Goal: Check status: Check status

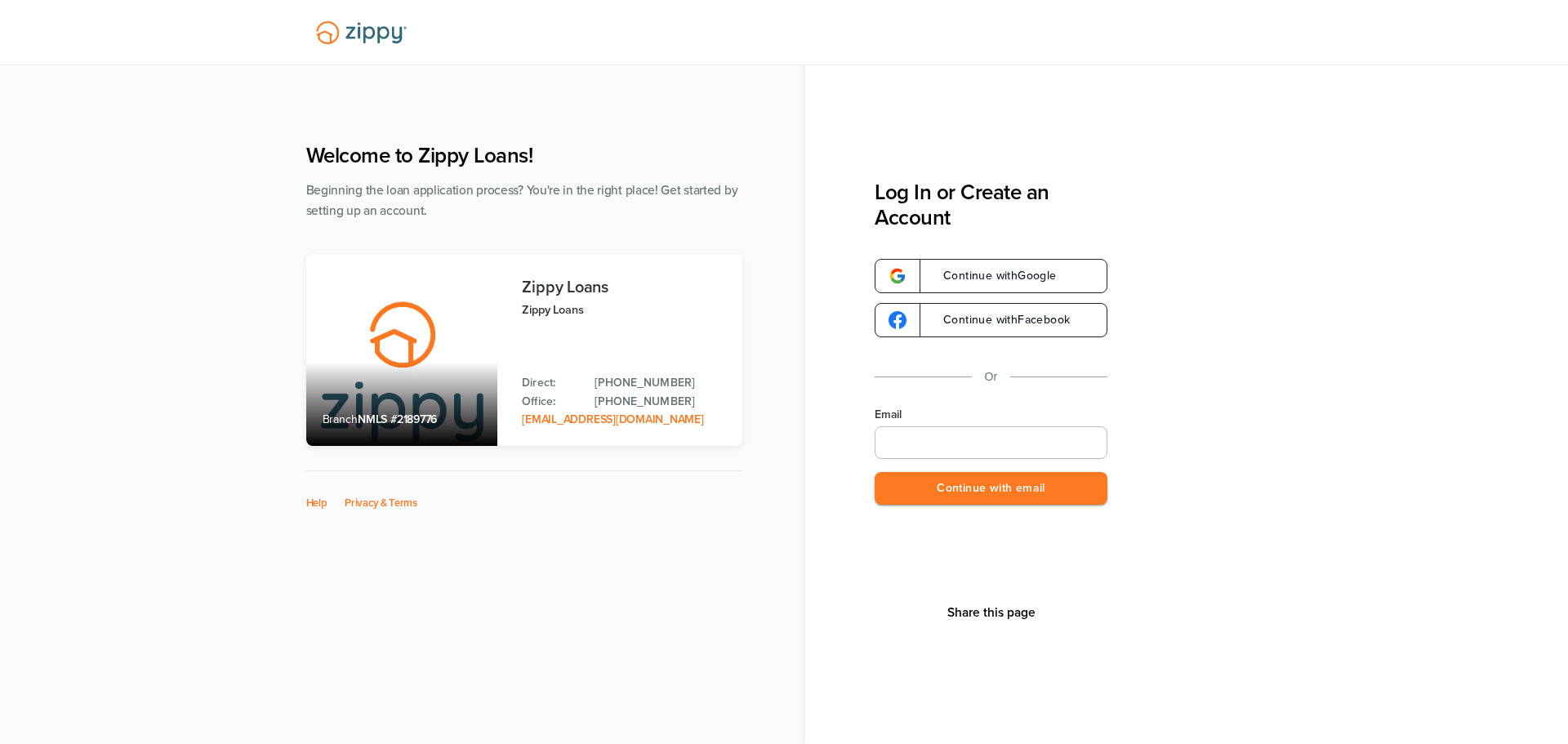
click at [933, 434] on input "Email" at bounding box center [991, 443] width 232 height 33
type input "**********"
click at [1012, 447] on input "**********" at bounding box center [991, 443] width 232 height 33
click at [0, 743] on nordpass-autofill-portal at bounding box center [0, 744] width 0 height 0
click at [978, 497] on button "Continue with email" at bounding box center [991, 488] width 232 height 34
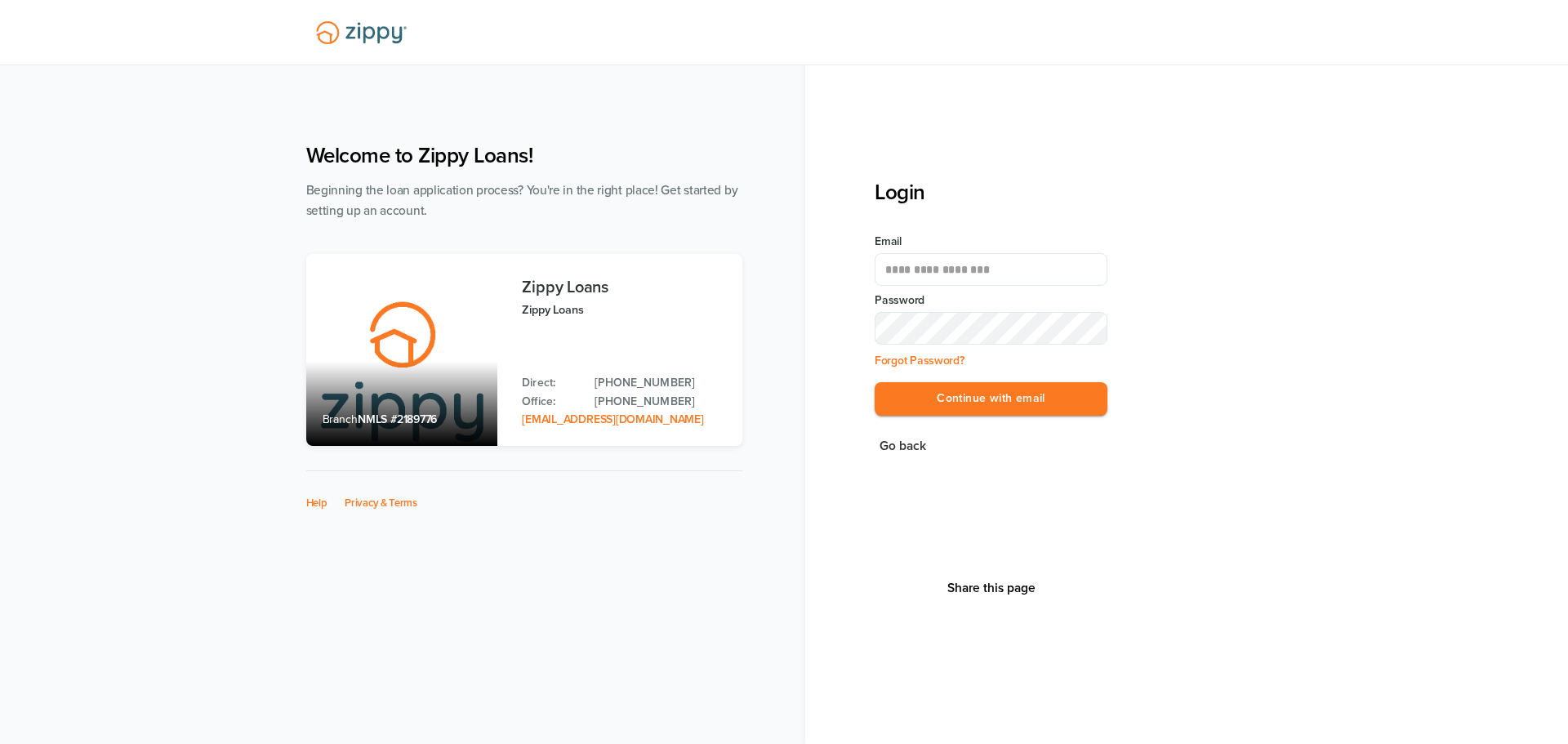
click at [0, 743] on nordpass-autofill-portal at bounding box center [0, 744] width 0 height 0
click at [973, 398] on button "Continue with email" at bounding box center [991, 398] width 232 height 34
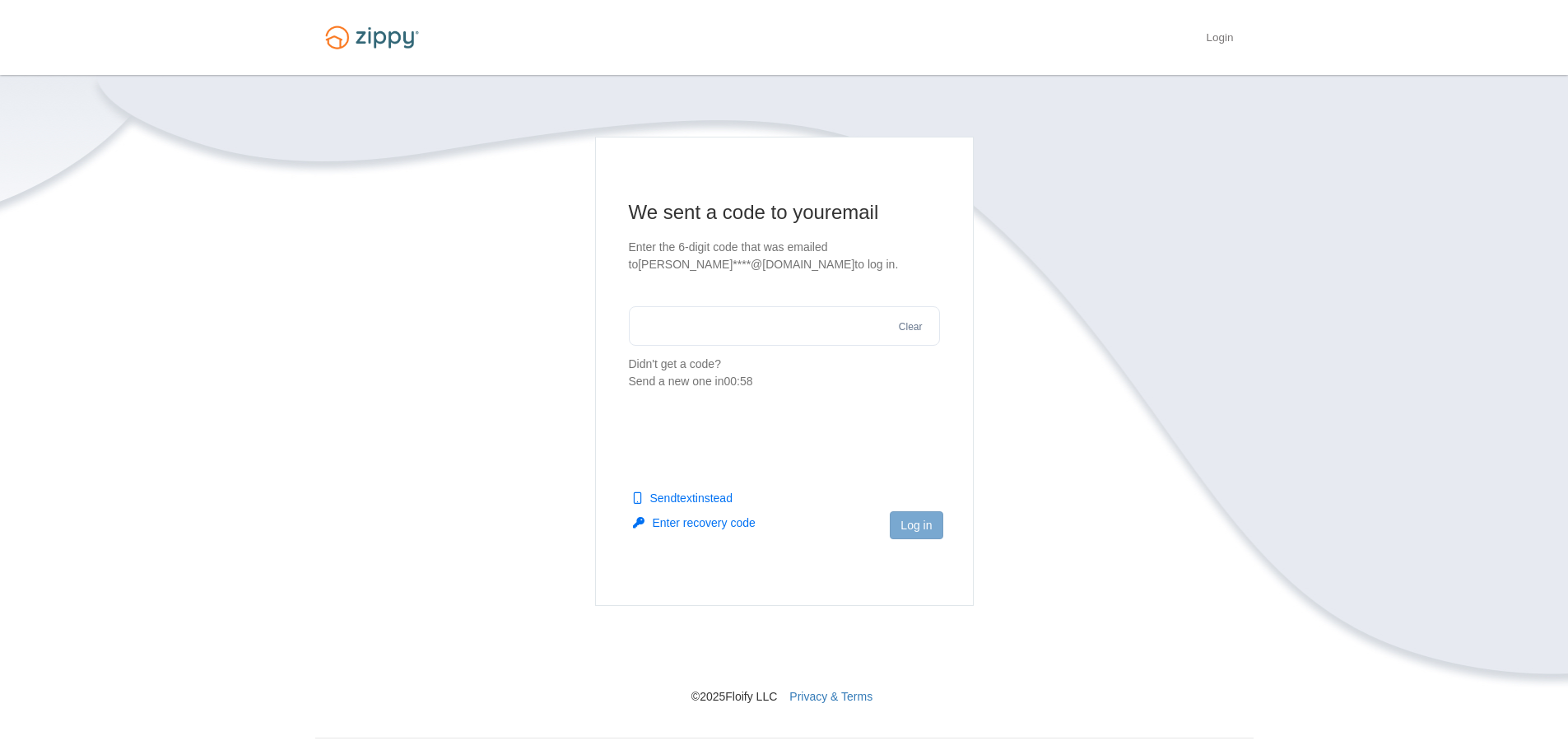
click at [746, 325] on input "text" at bounding box center [784, 326] width 311 height 40
type input "******"
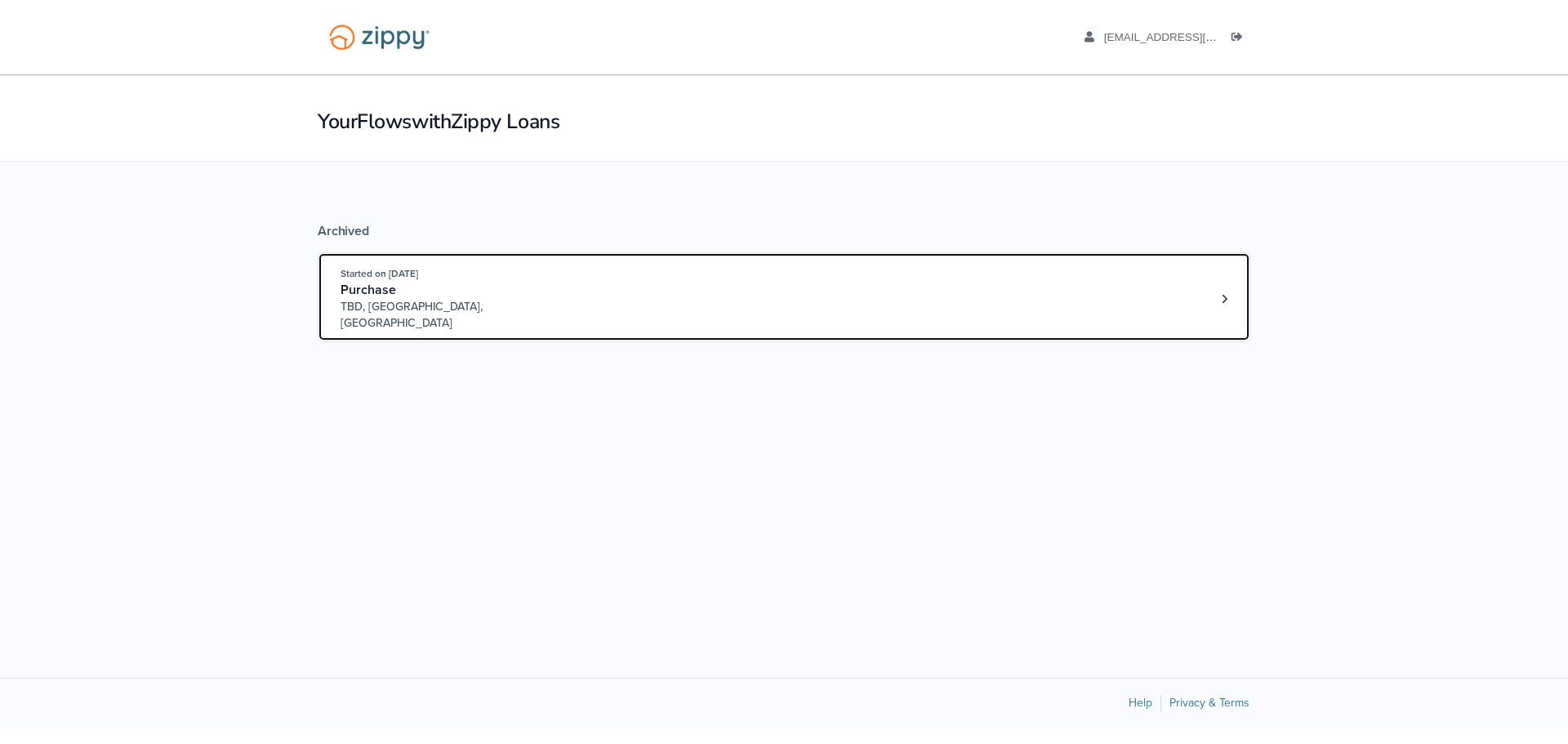
click at [504, 294] on div "Purchase" at bounding box center [465, 290] width 249 height 17
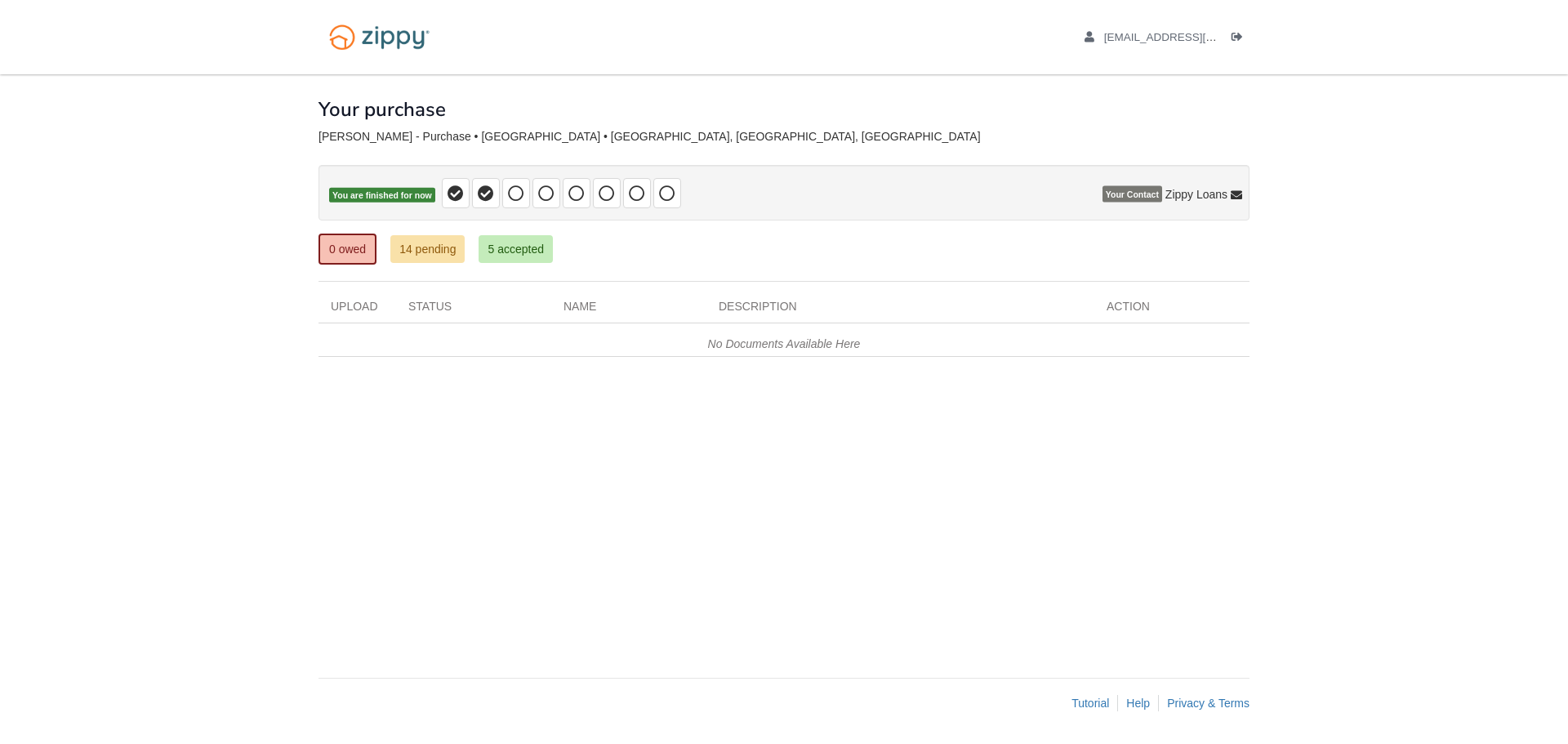
drag, startPoint x: 1204, startPoint y: 195, endPoint x: 1181, endPoint y: 195, distance: 23.0
click at [1202, 195] on span "Zippy Loans" at bounding box center [1195, 195] width 62 height 16
click at [1232, 193] on icon at bounding box center [1237, 196] width 12 height 12
click at [1201, 193] on span "Zippy Loans" at bounding box center [1195, 195] width 62 height 16
click at [1094, 36] on icon "edit profile" at bounding box center [1089, 38] width 10 height 12
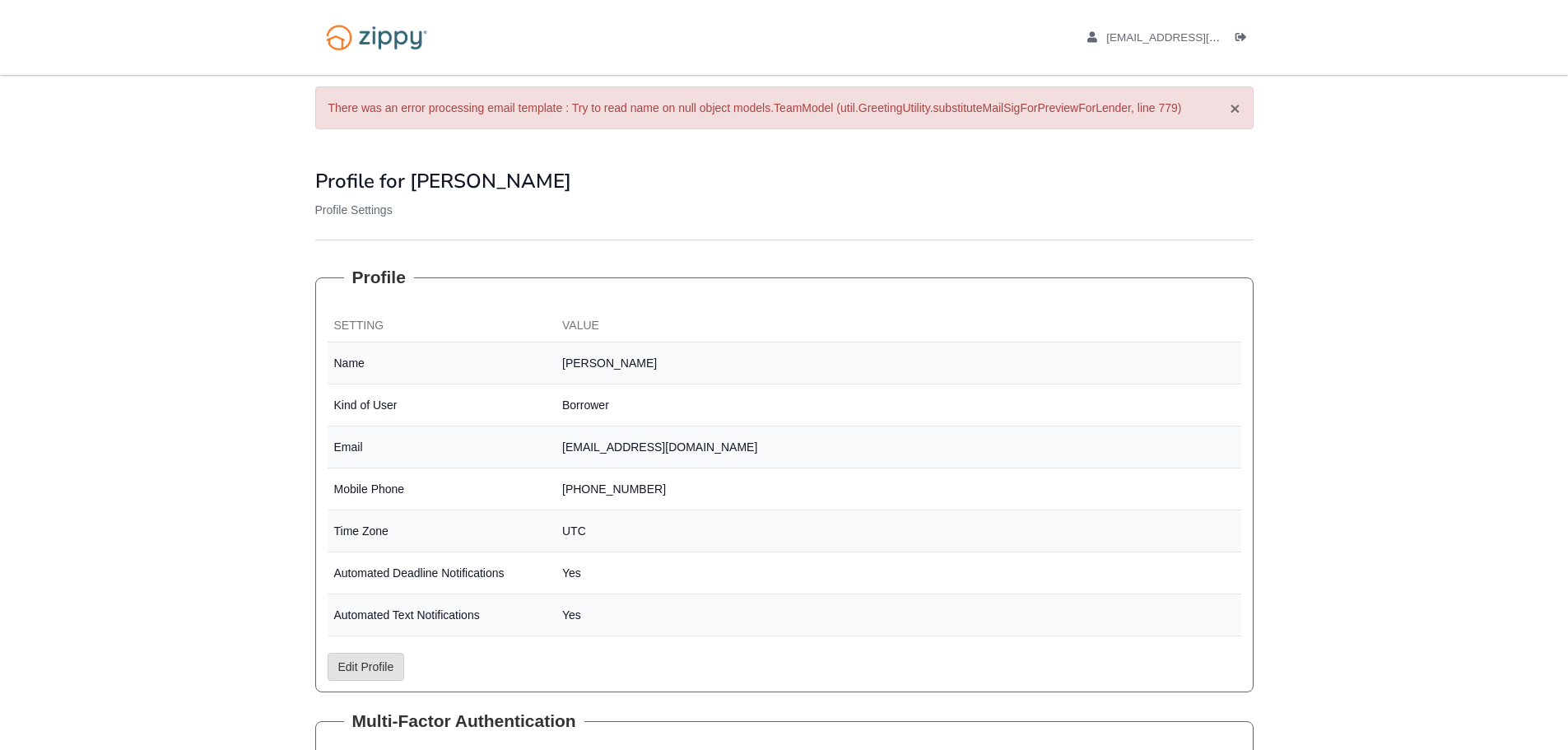
click at [1232, 109] on button "×" at bounding box center [1235, 108] width 10 height 17
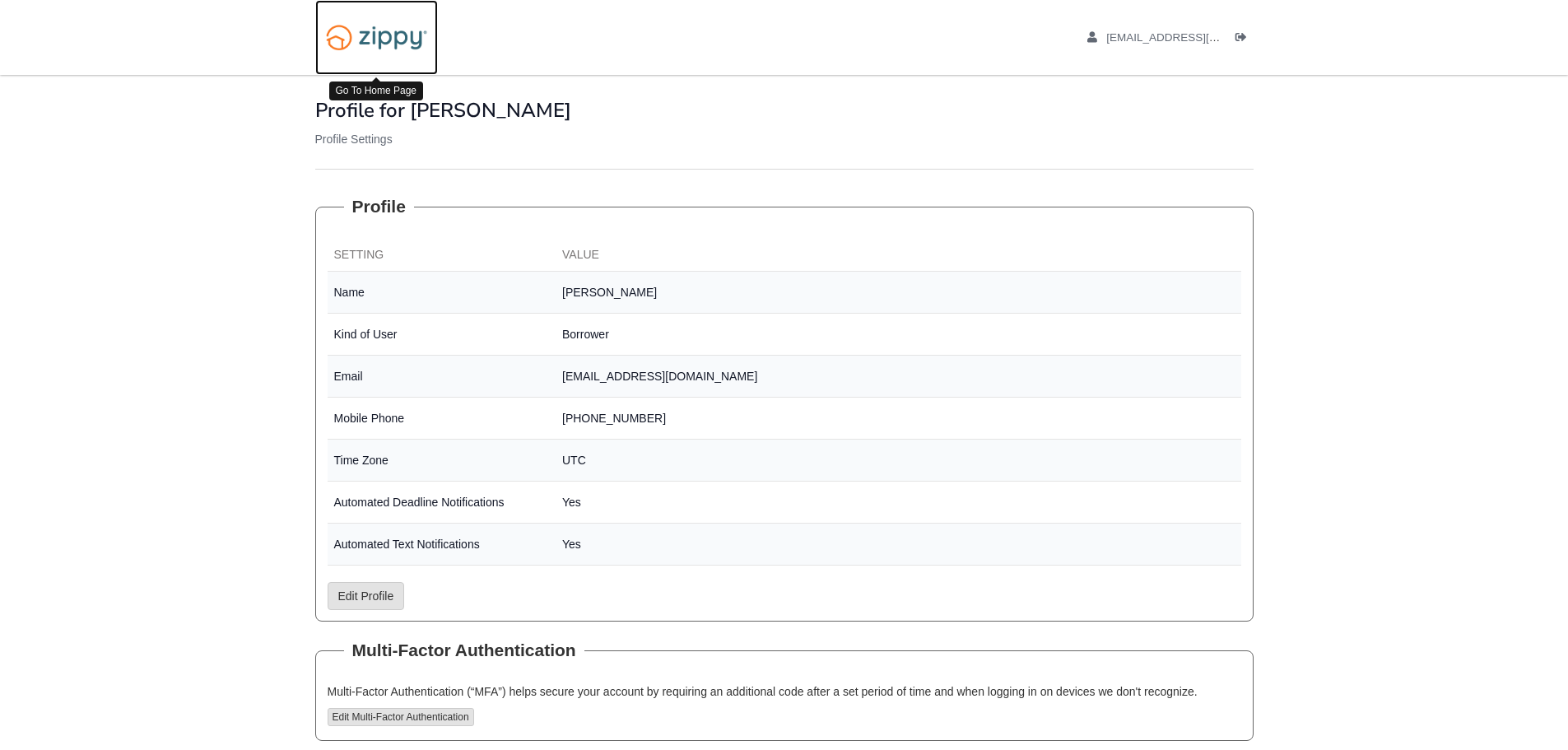
click at [403, 43] on img at bounding box center [376, 37] width 123 height 42
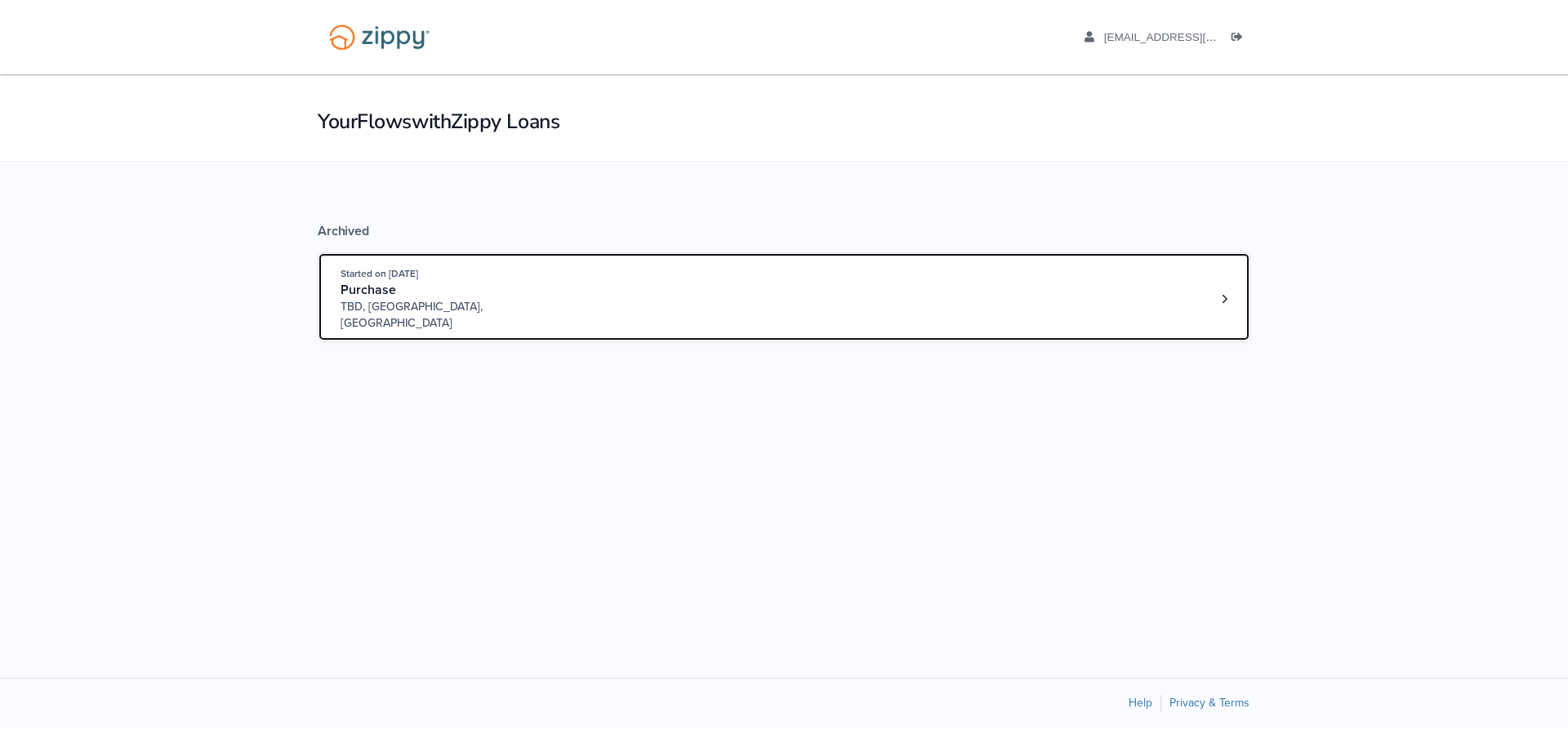
click at [418, 270] on span "Started on [DATE]" at bounding box center [379, 274] width 77 height 12
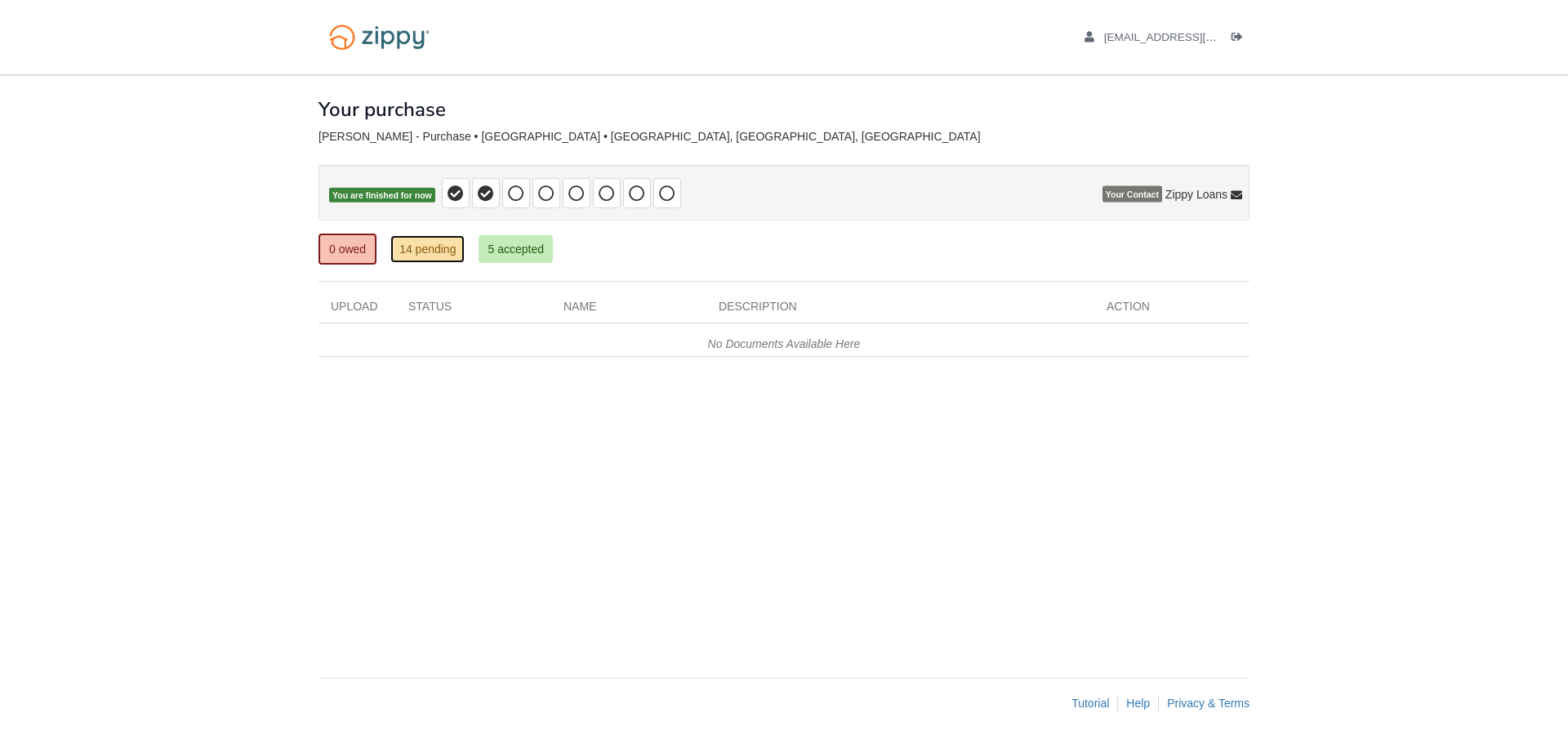
drag, startPoint x: 416, startPoint y: 259, endPoint x: 425, endPoint y: 252, distance: 11.4
click at [417, 258] on link "14 pending" at bounding box center [427, 249] width 74 height 28
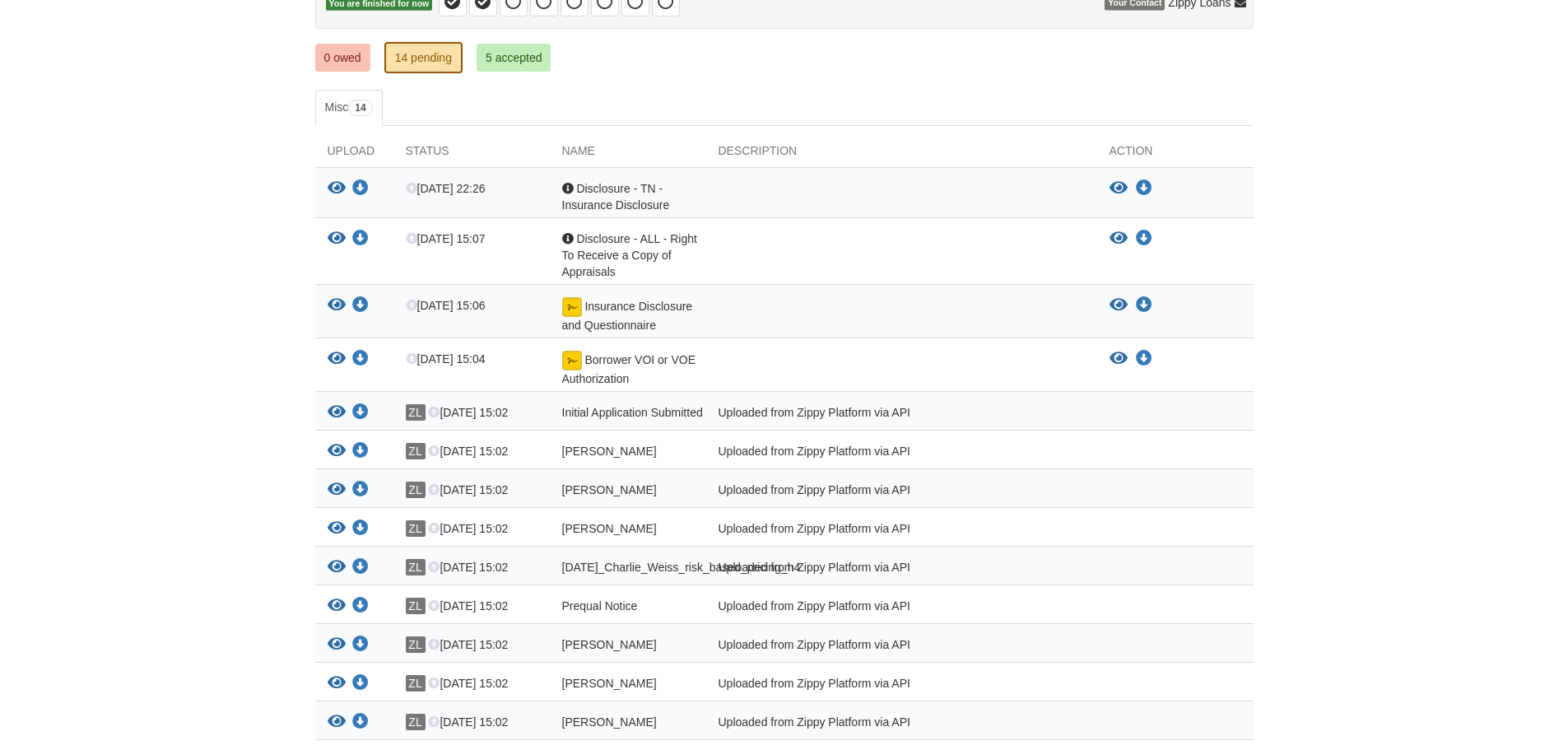
scroll to position [147, 0]
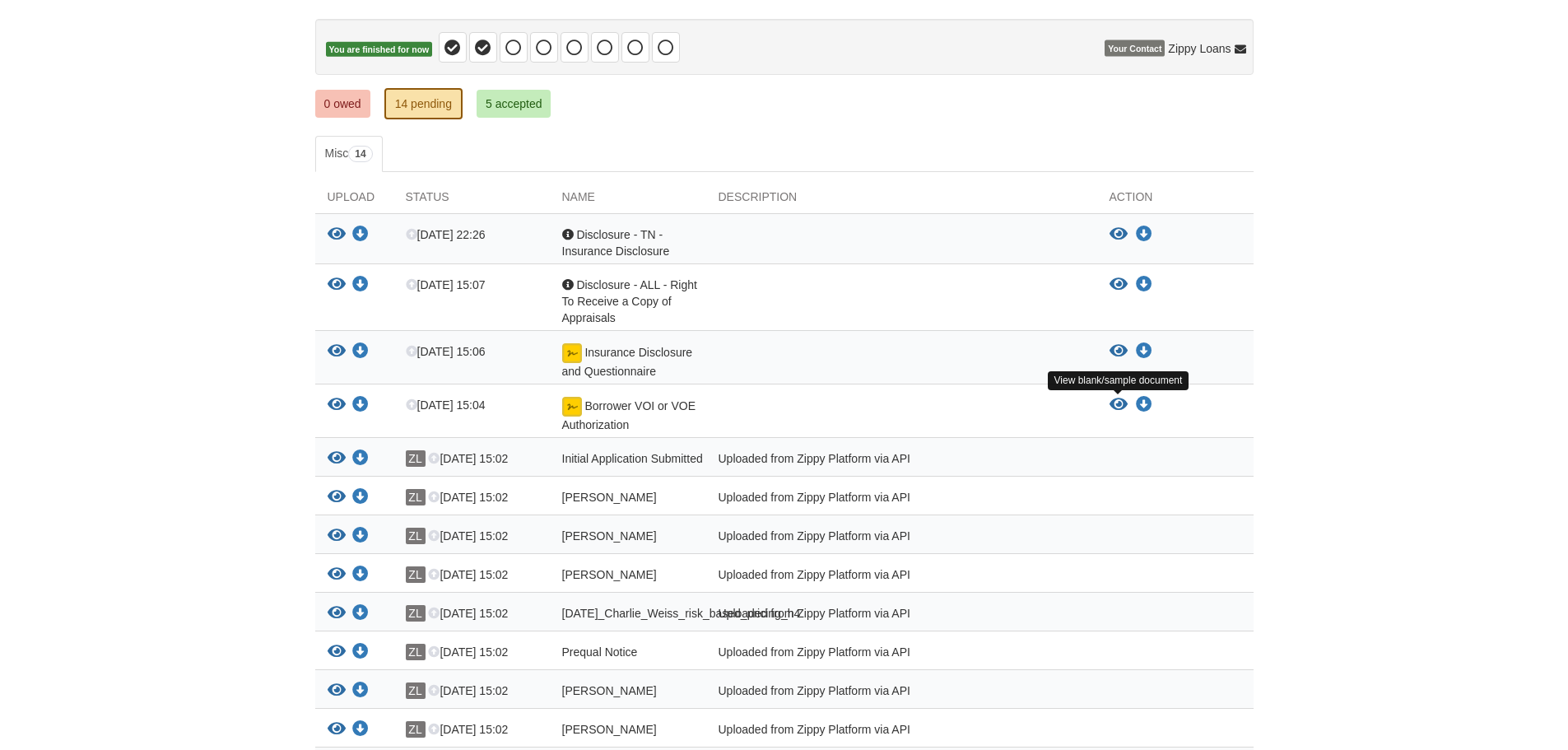
click at [1120, 402] on icon "View Borrower VOI or VOE Authorization" at bounding box center [1118, 405] width 18 height 17
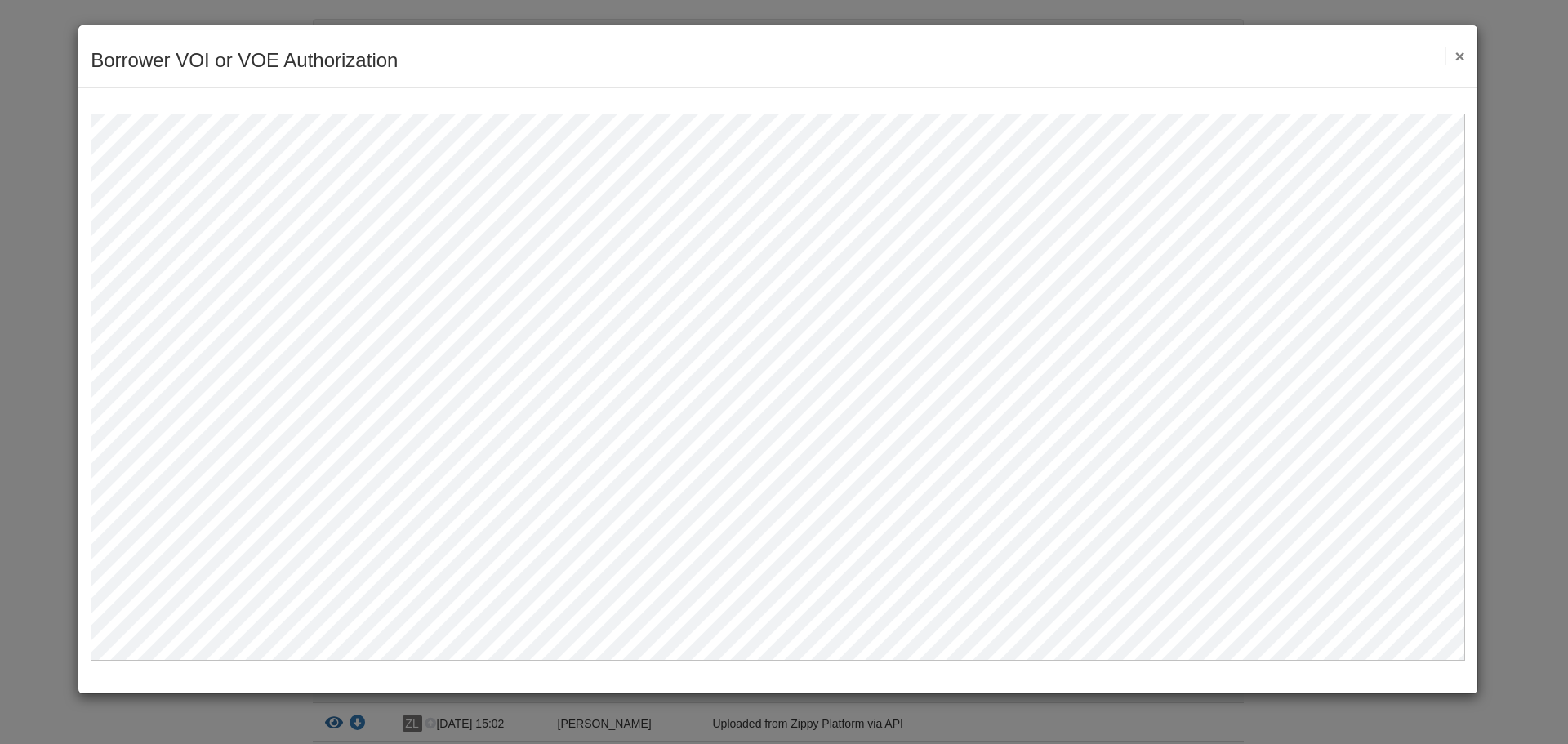
click at [1464, 57] on div "Borrower VOI or VOE Authorization Save Cancel Previous Document Next Document ×" at bounding box center [777, 57] width 1399 height 63
click at [1462, 56] on button "×" at bounding box center [1454, 55] width 19 height 17
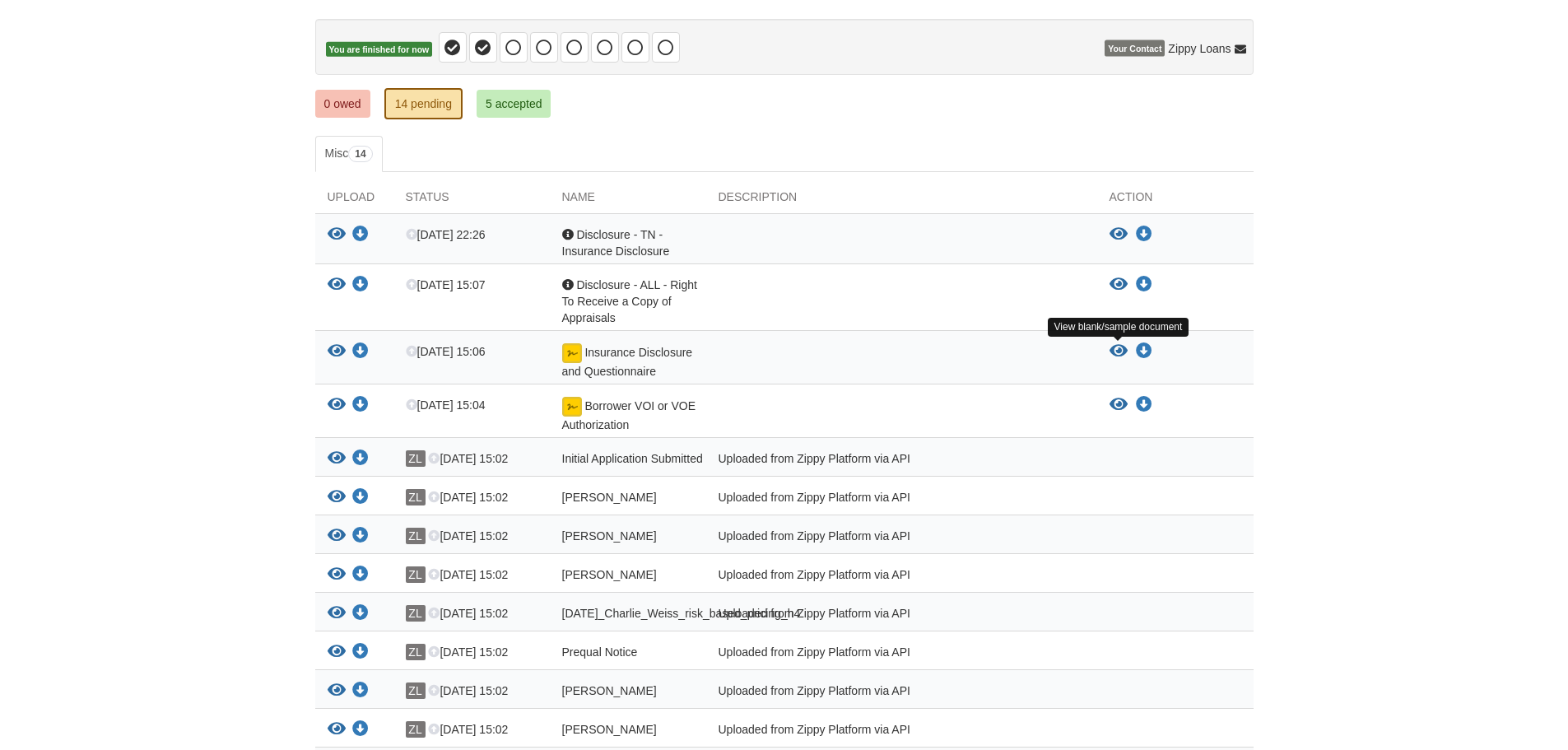
click at [1118, 345] on icon "View Insurance Disclosure and Questionnaire" at bounding box center [1118, 352] width 18 height 17
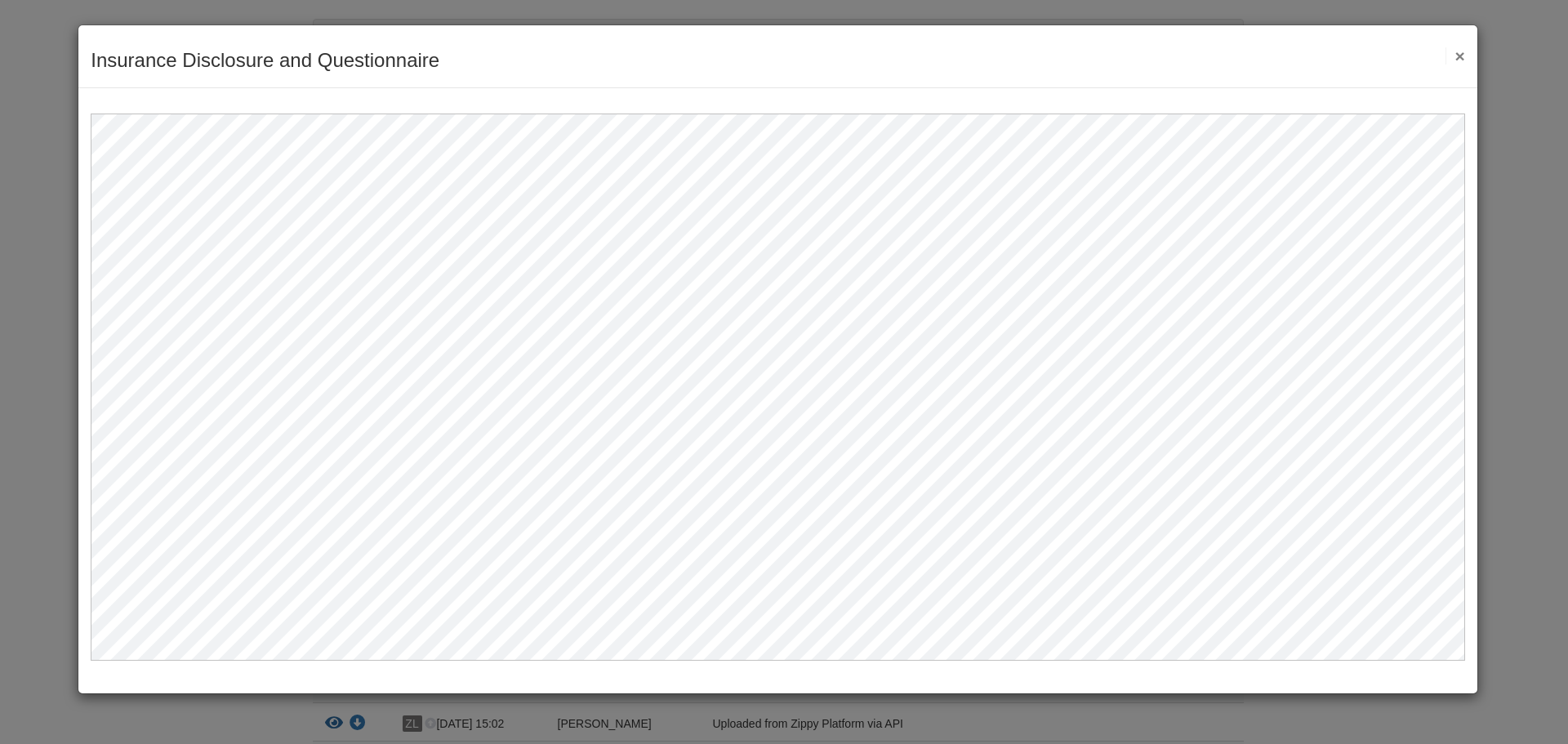
click at [1458, 54] on button "×" at bounding box center [1454, 55] width 19 height 17
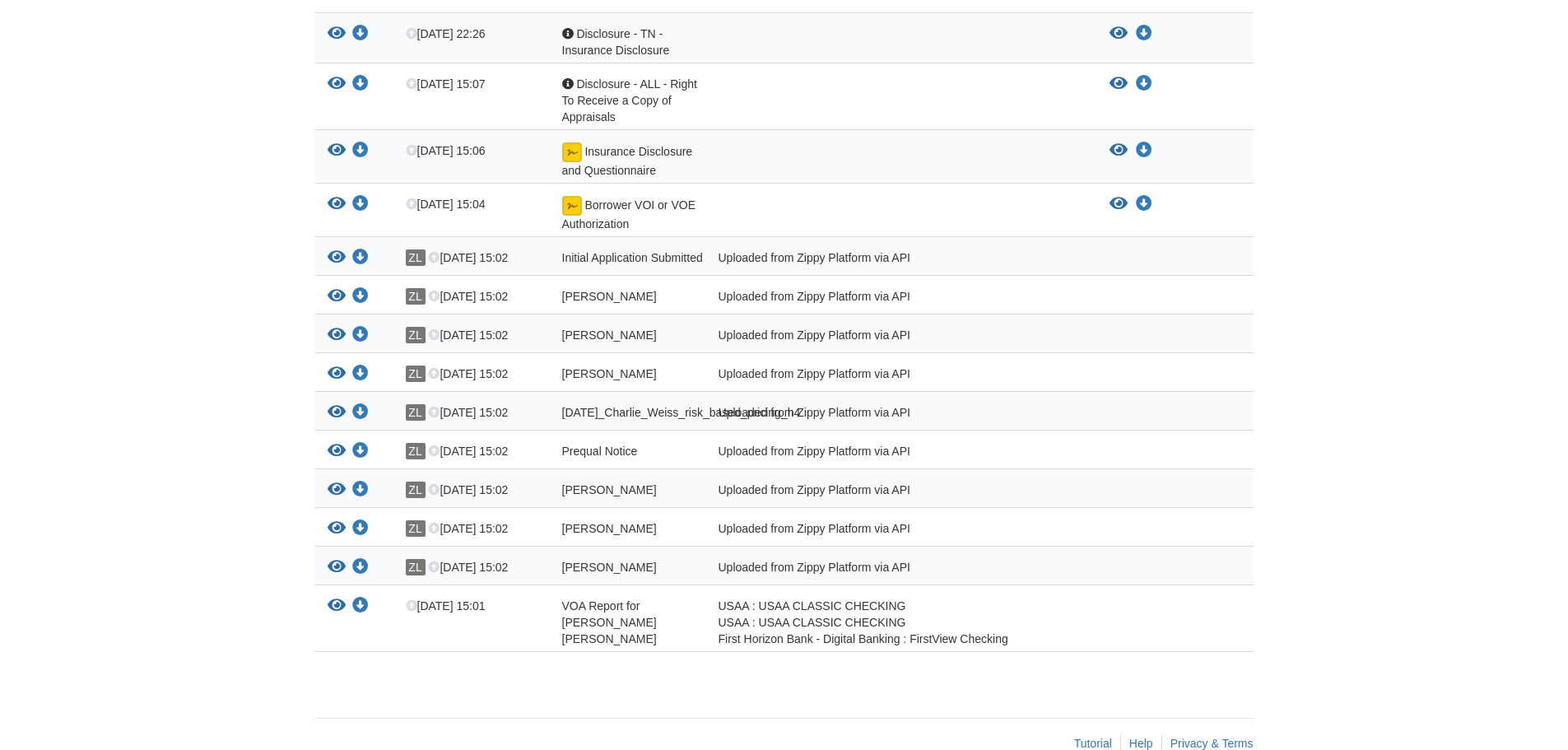
scroll to position [394, 0]
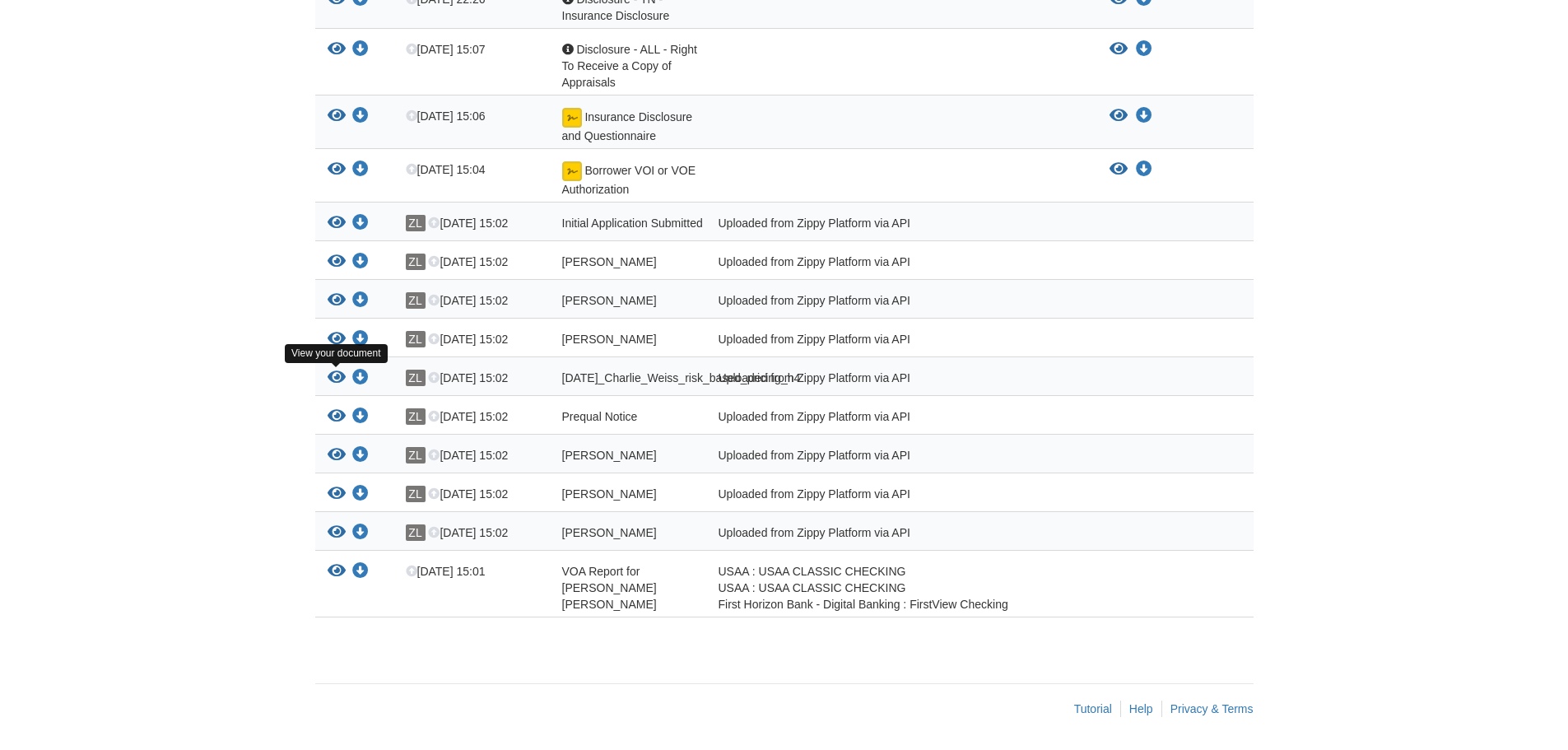
click at [337, 370] on icon "View 07-10-2025_Charlie_Weiss_risk_based_pricing_h4" at bounding box center [337, 378] width 18 height 17
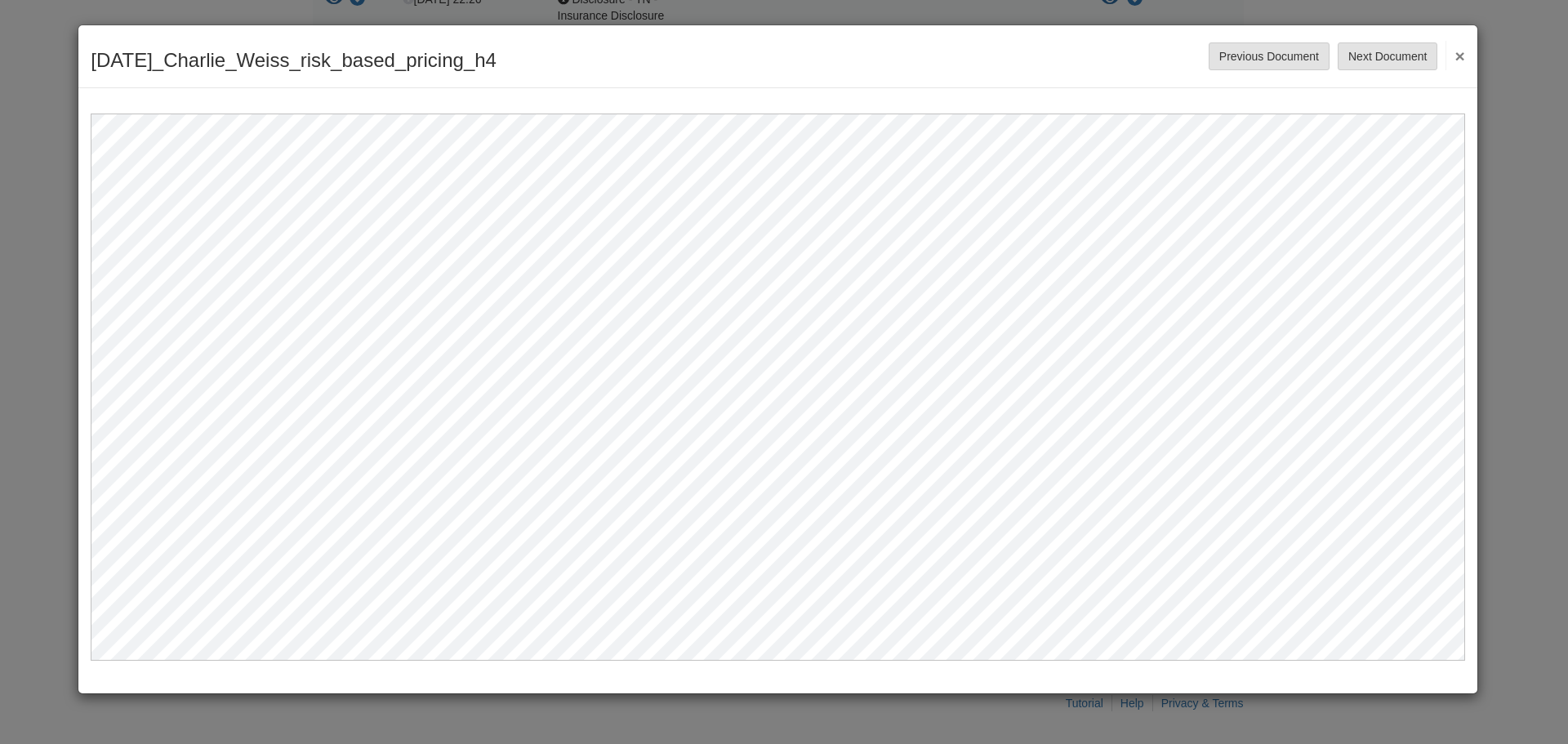
click at [1458, 56] on button "×" at bounding box center [1454, 56] width 19 height 30
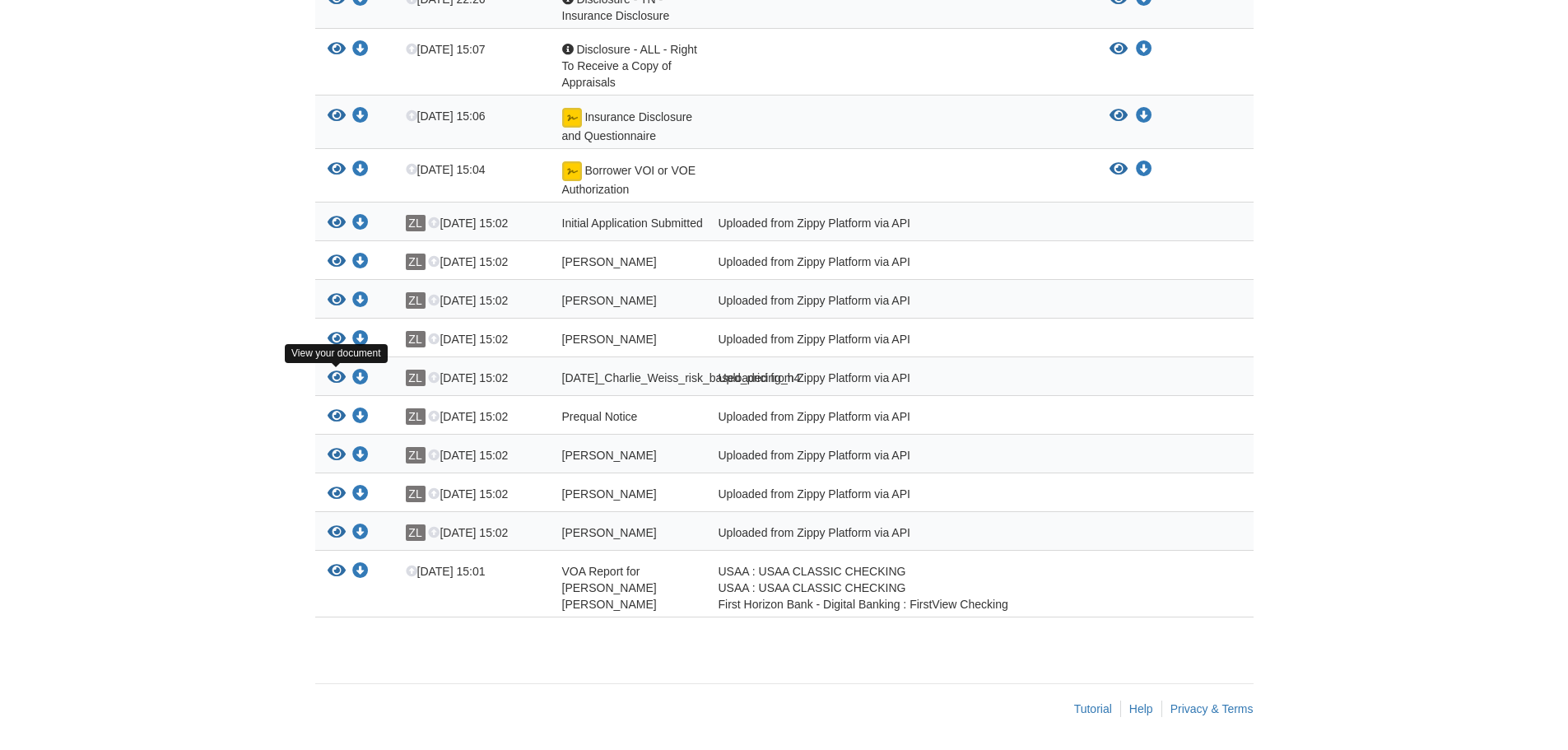
click at [329, 370] on icon "View 07-10-2025_Charlie_Weiss_risk_based_pricing_h4" at bounding box center [337, 378] width 18 height 17
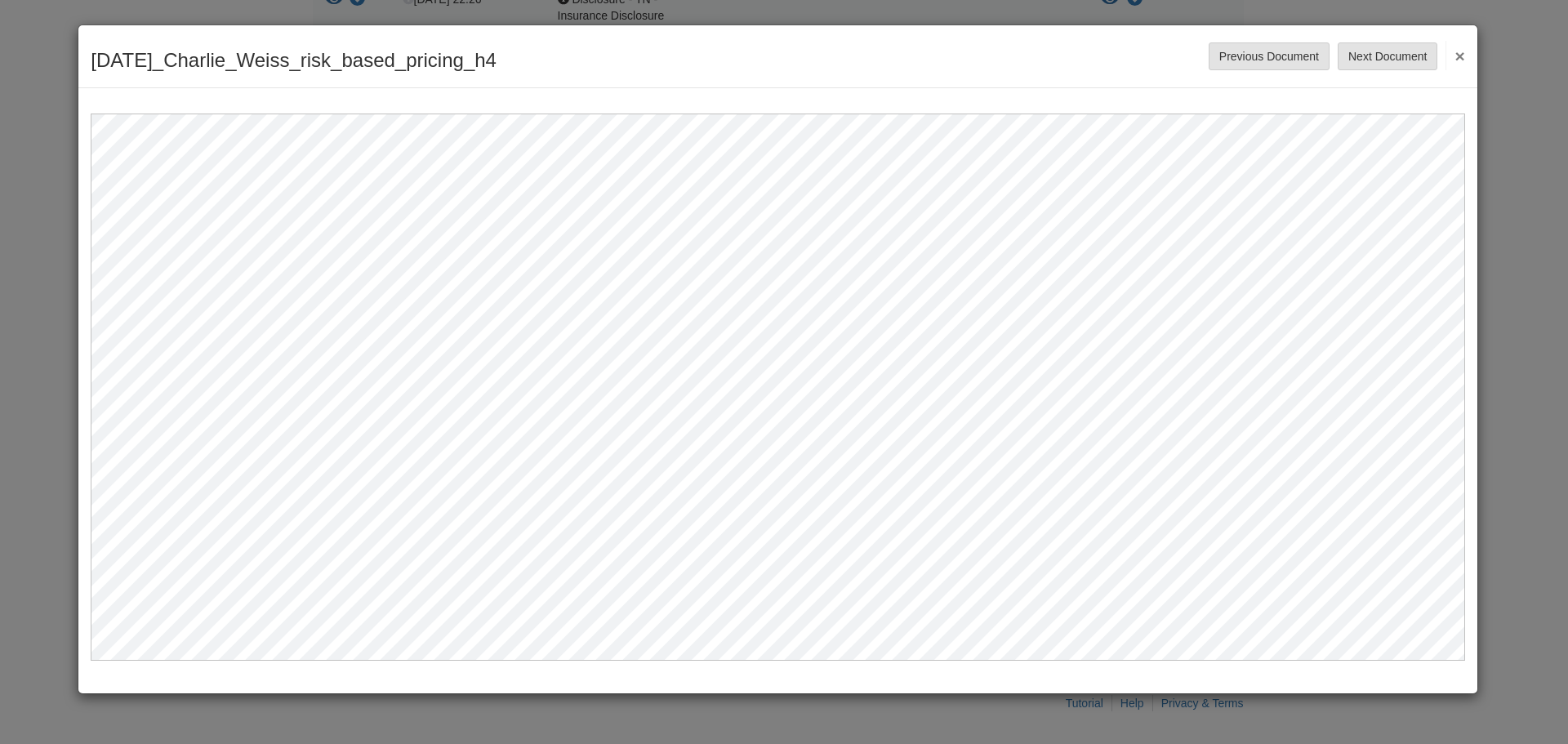
click at [1458, 52] on button "×" at bounding box center [1454, 56] width 19 height 30
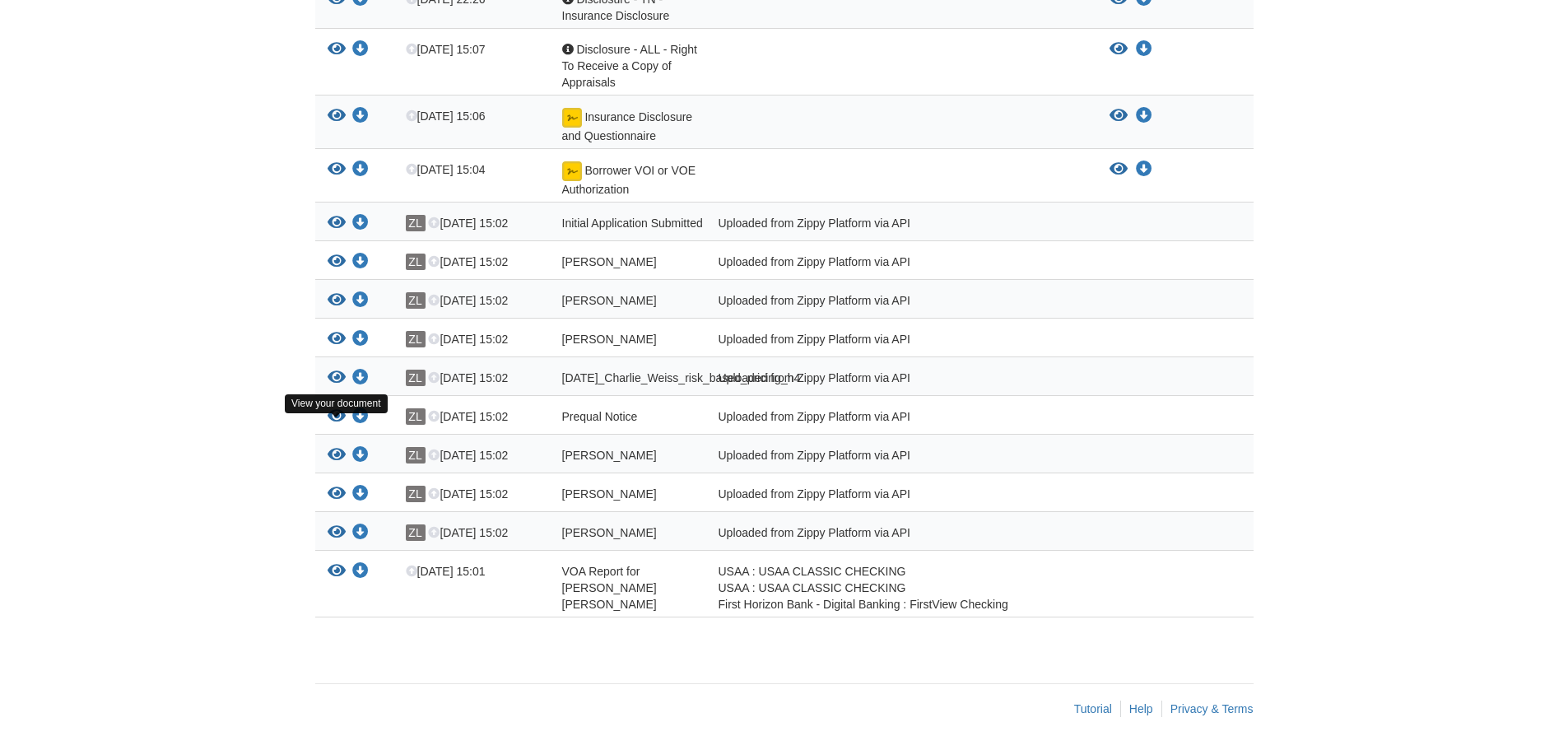
click at [334, 411] on icon "View Prequal Notice" at bounding box center [337, 417] width 18 height 17
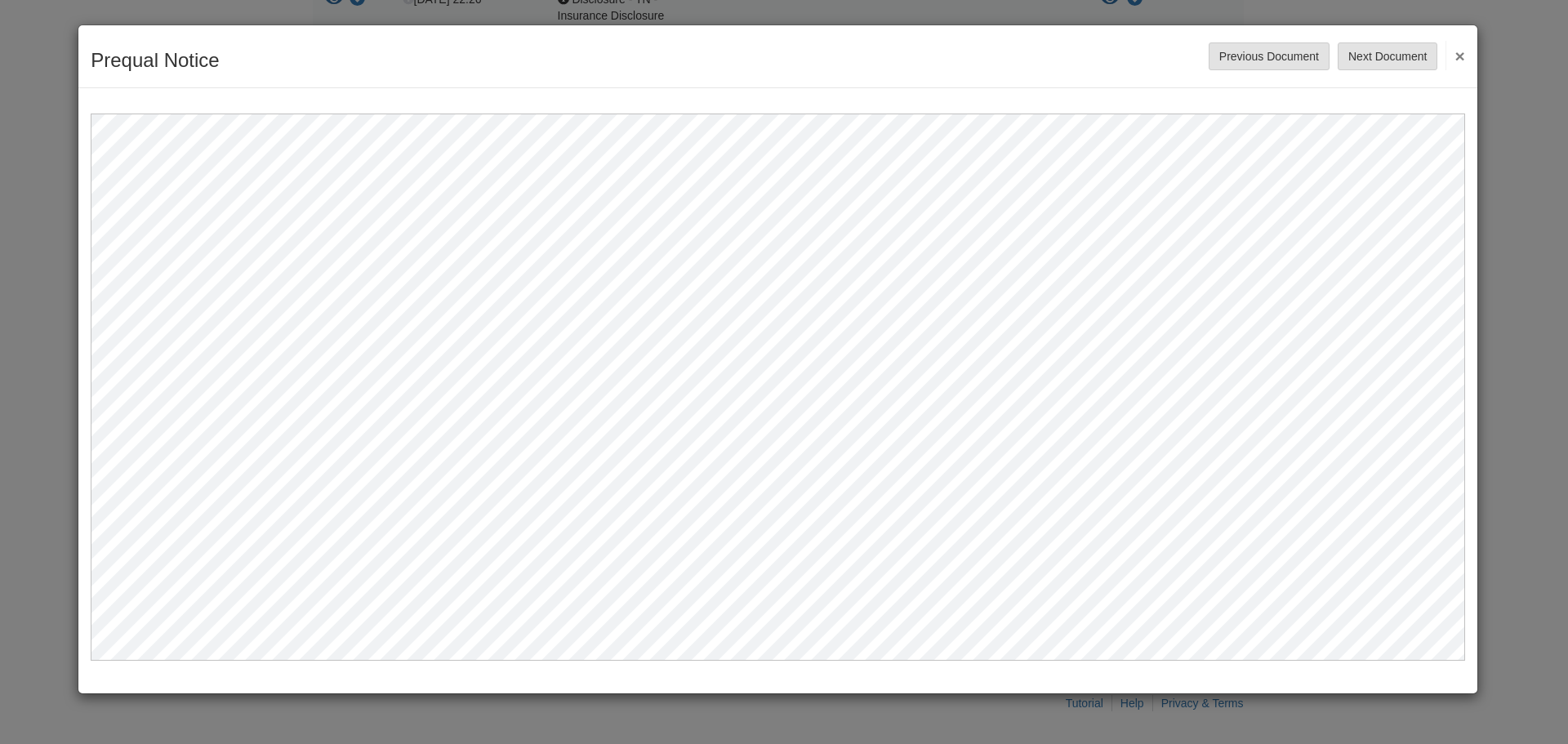
click at [1456, 60] on button "×" at bounding box center [1454, 56] width 19 height 30
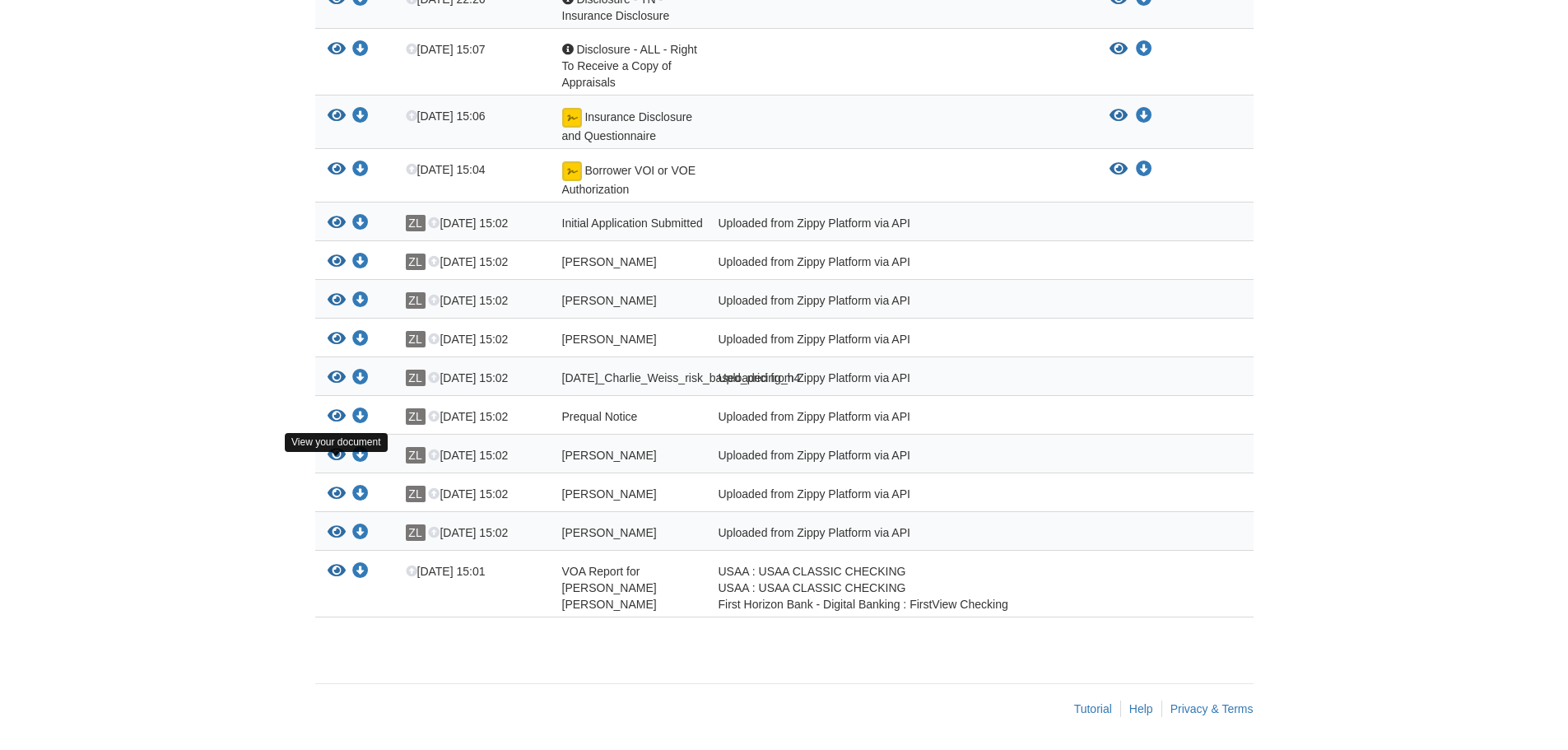
click at [335, 447] on icon "View Charlie_Weiss_true_and_correct_consent" at bounding box center [337, 456] width 18 height 17
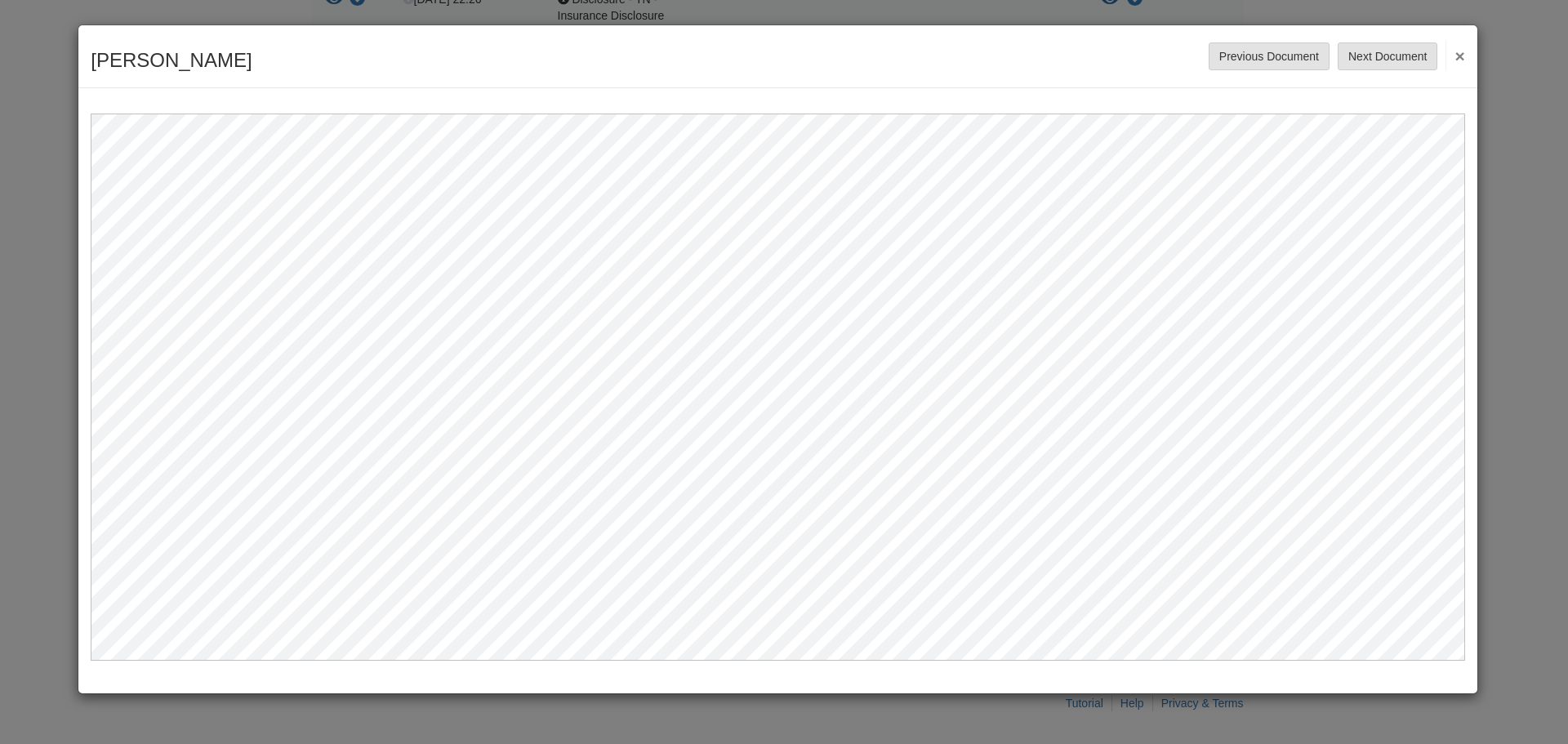
click at [1455, 53] on button "×" at bounding box center [1454, 56] width 19 height 30
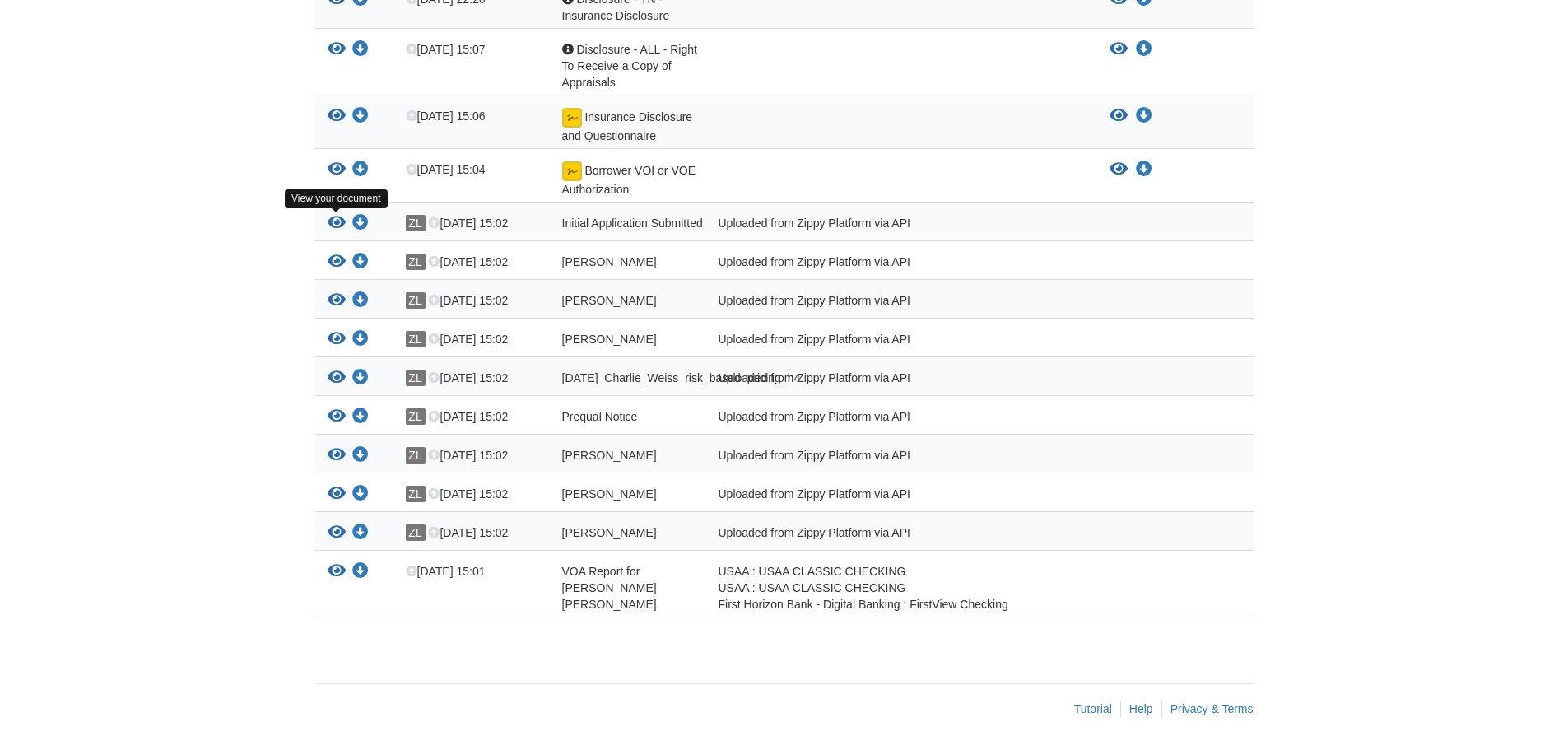
click at [332, 215] on icon "View Initial Application Submitted" at bounding box center [337, 223] width 18 height 17
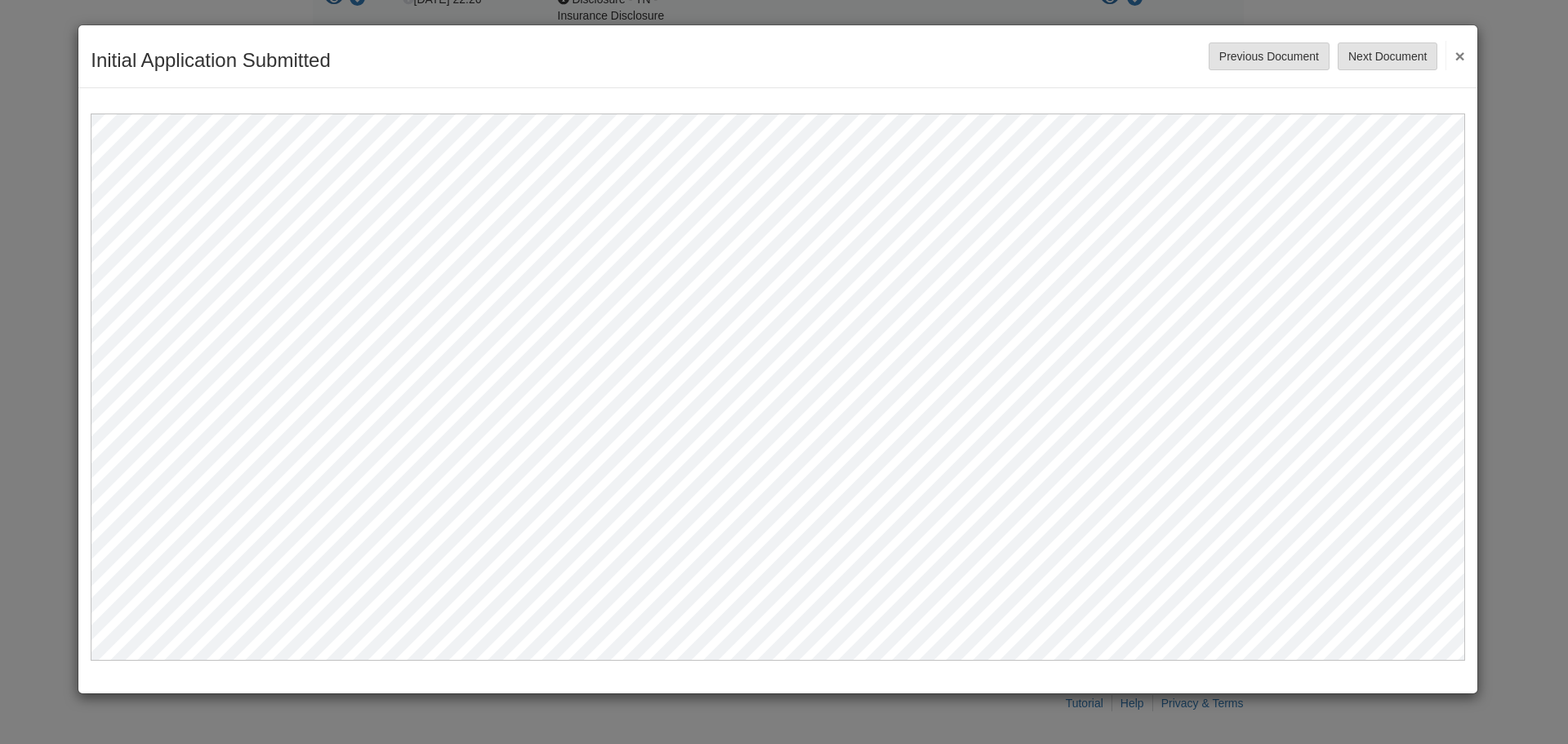
click at [1457, 54] on button "×" at bounding box center [1454, 56] width 19 height 30
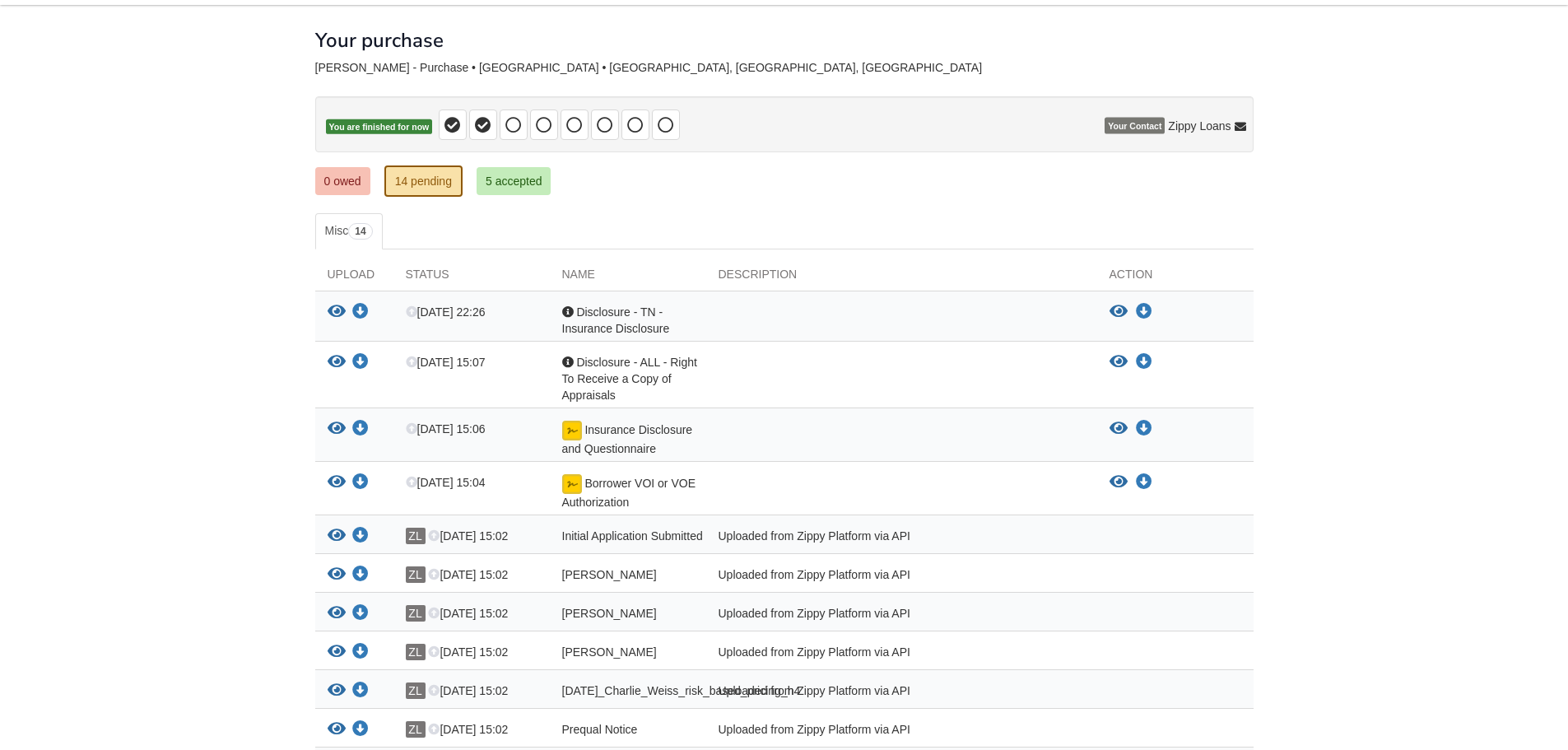
scroll to position [65, 0]
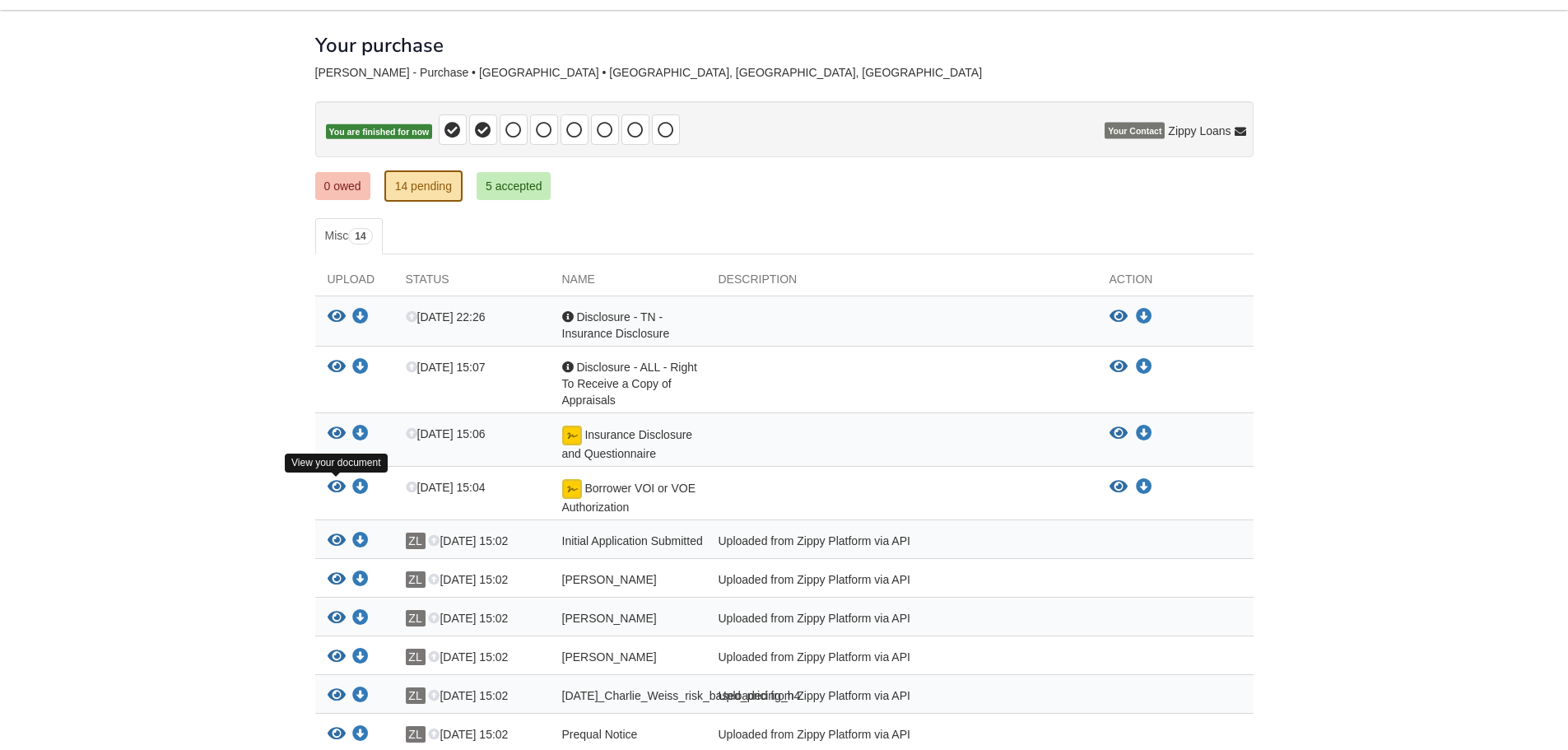
click at [331, 483] on icon "View Borrower VOI or VOE Authorization" at bounding box center [337, 487] width 18 height 17
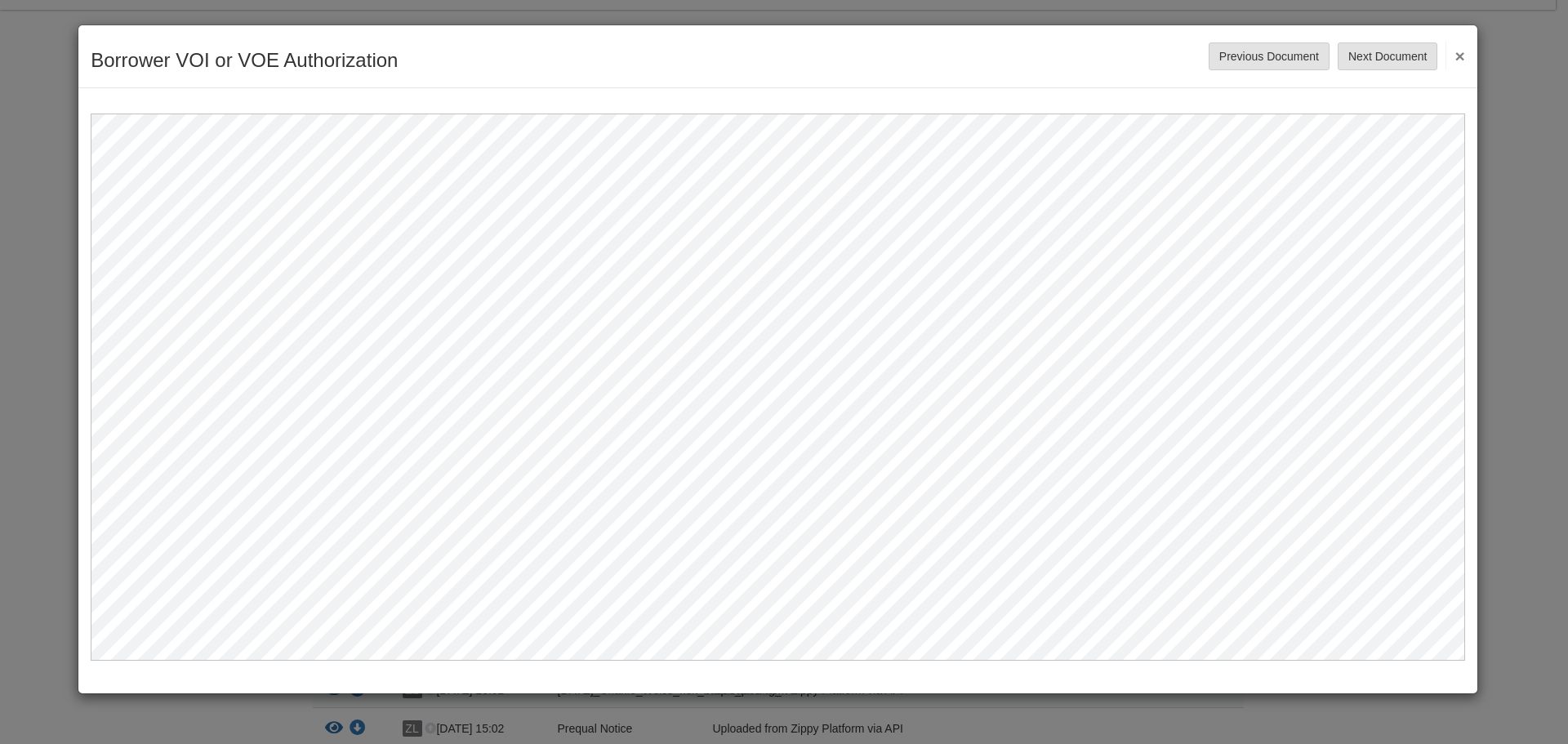
click at [1464, 53] on button "×" at bounding box center [1454, 56] width 19 height 30
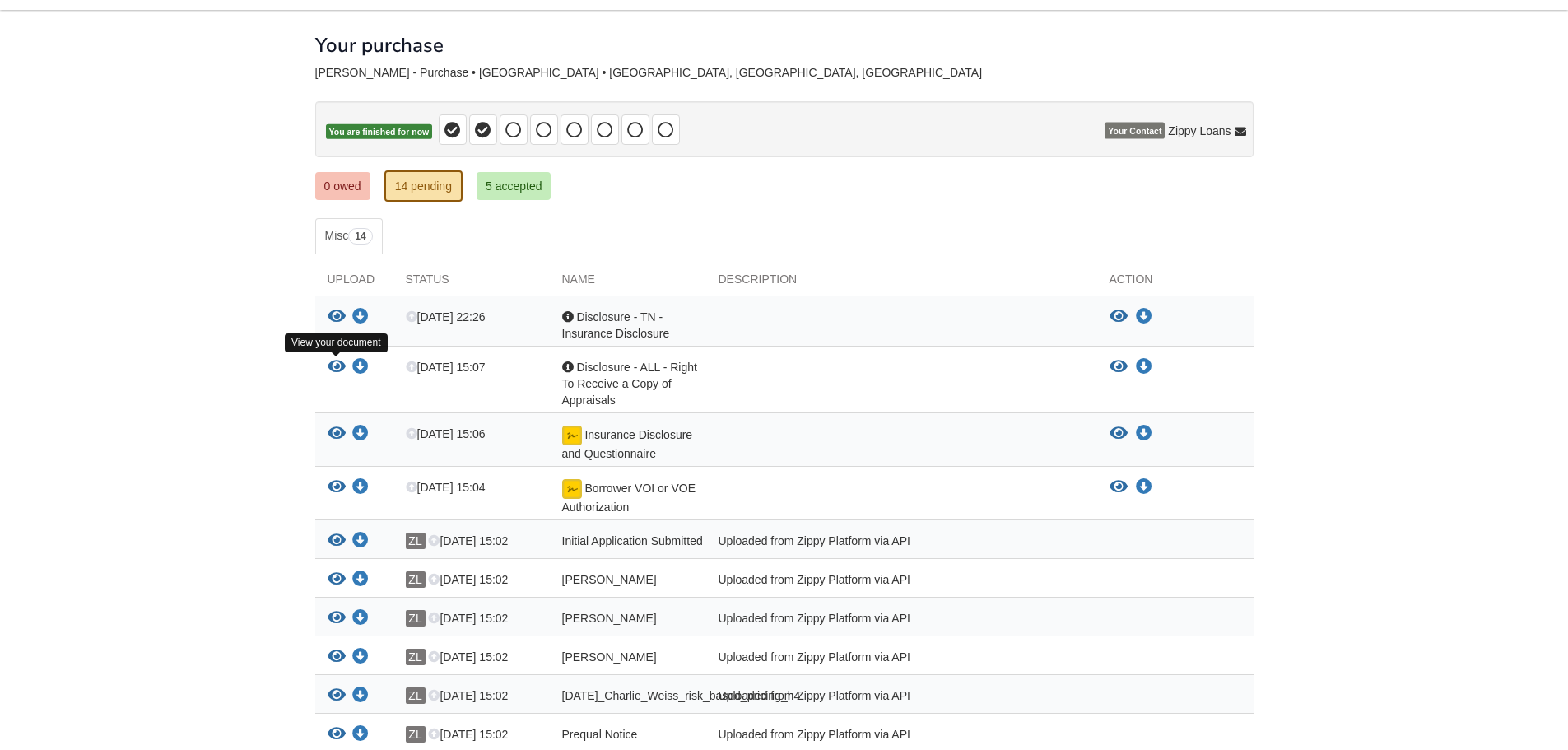
click at [329, 368] on icon "View Disclosure - ALL - Right To Receive a Copy of Appraisals" at bounding box center [337, 368] width 18 height 17
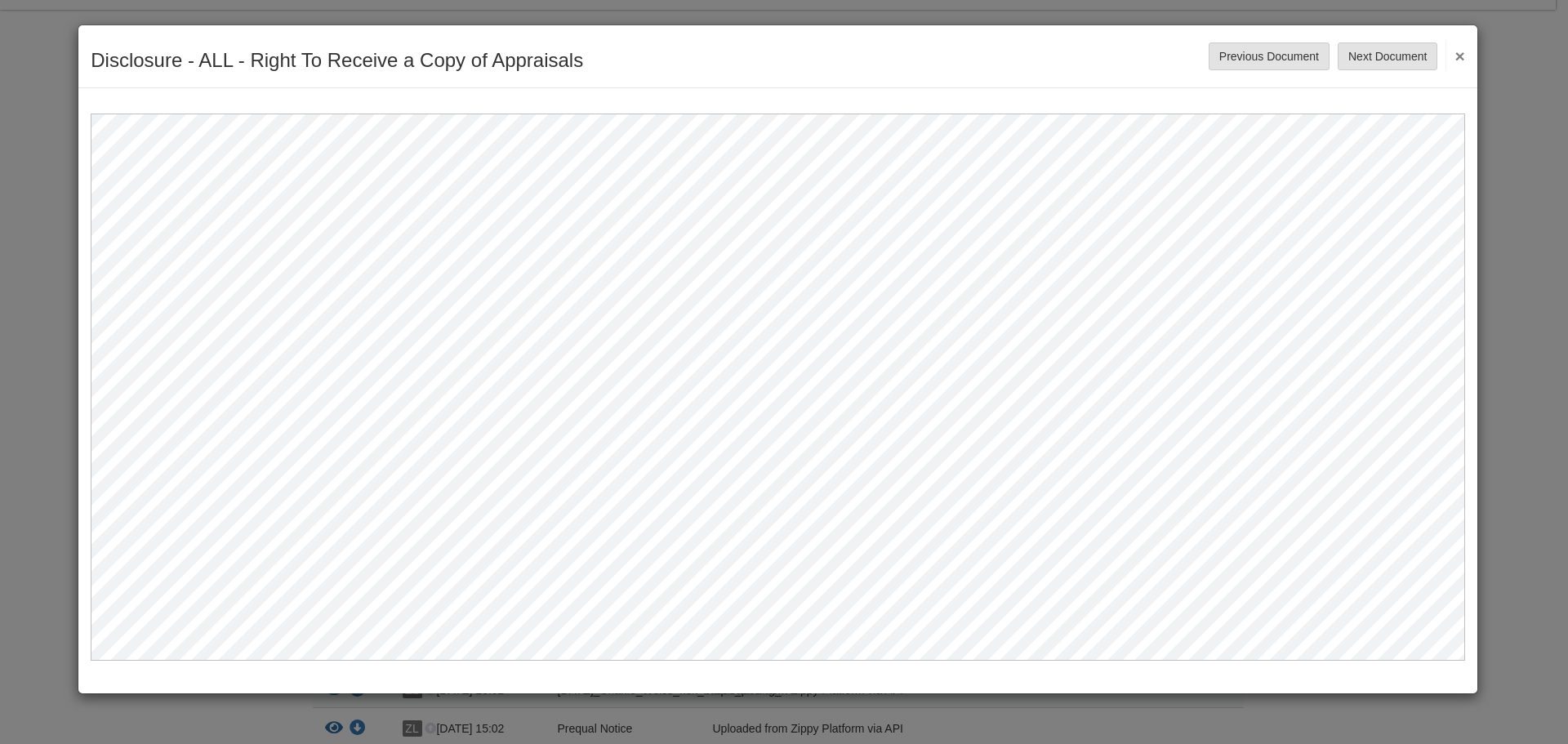
click at [1457, 52] on button "×" at bounding box center [1454, 56] width 19 height 30
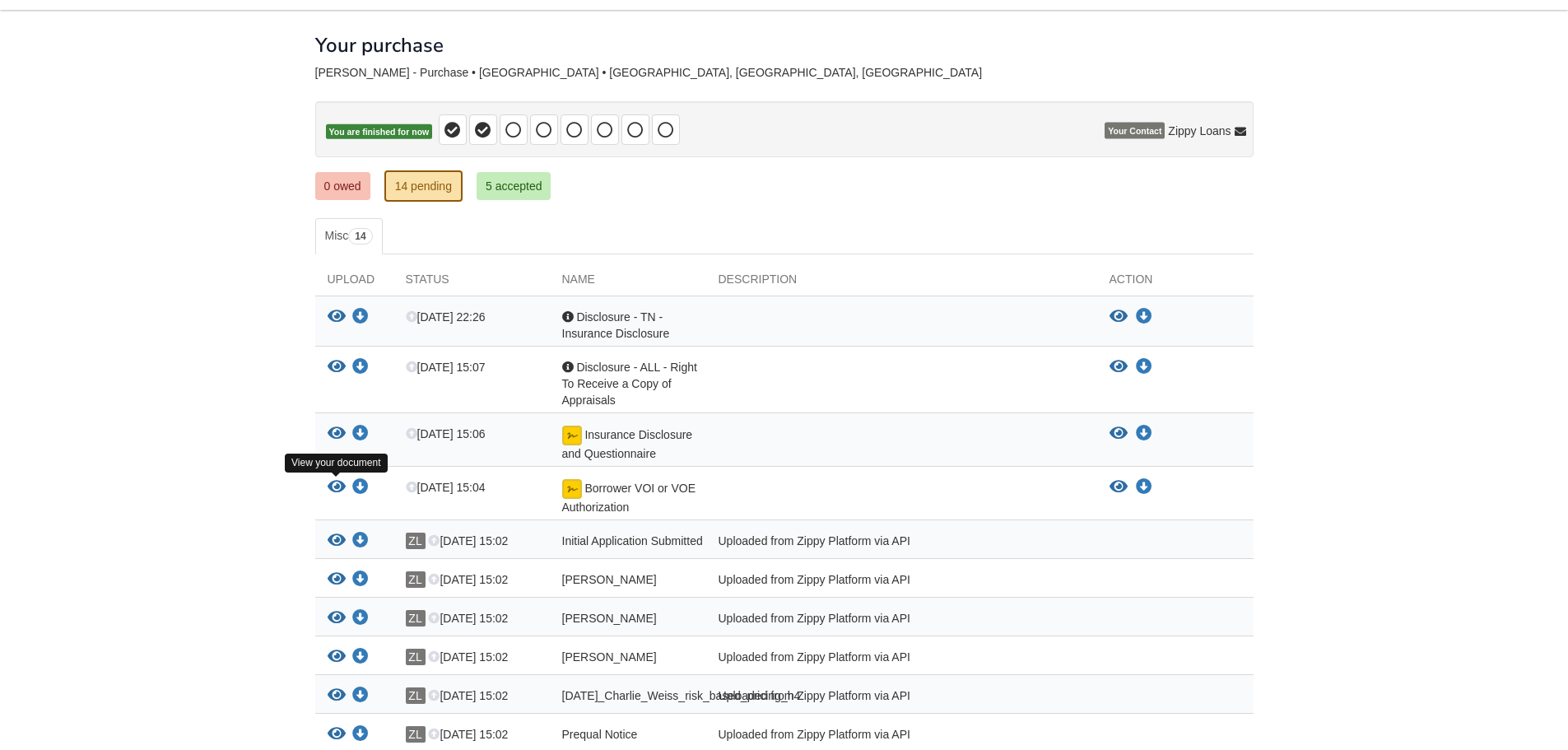
click at [332, 484] on icon "View Borrower VOI or VOE Authorization" at bounding box center [337, 487] width 18 height 17
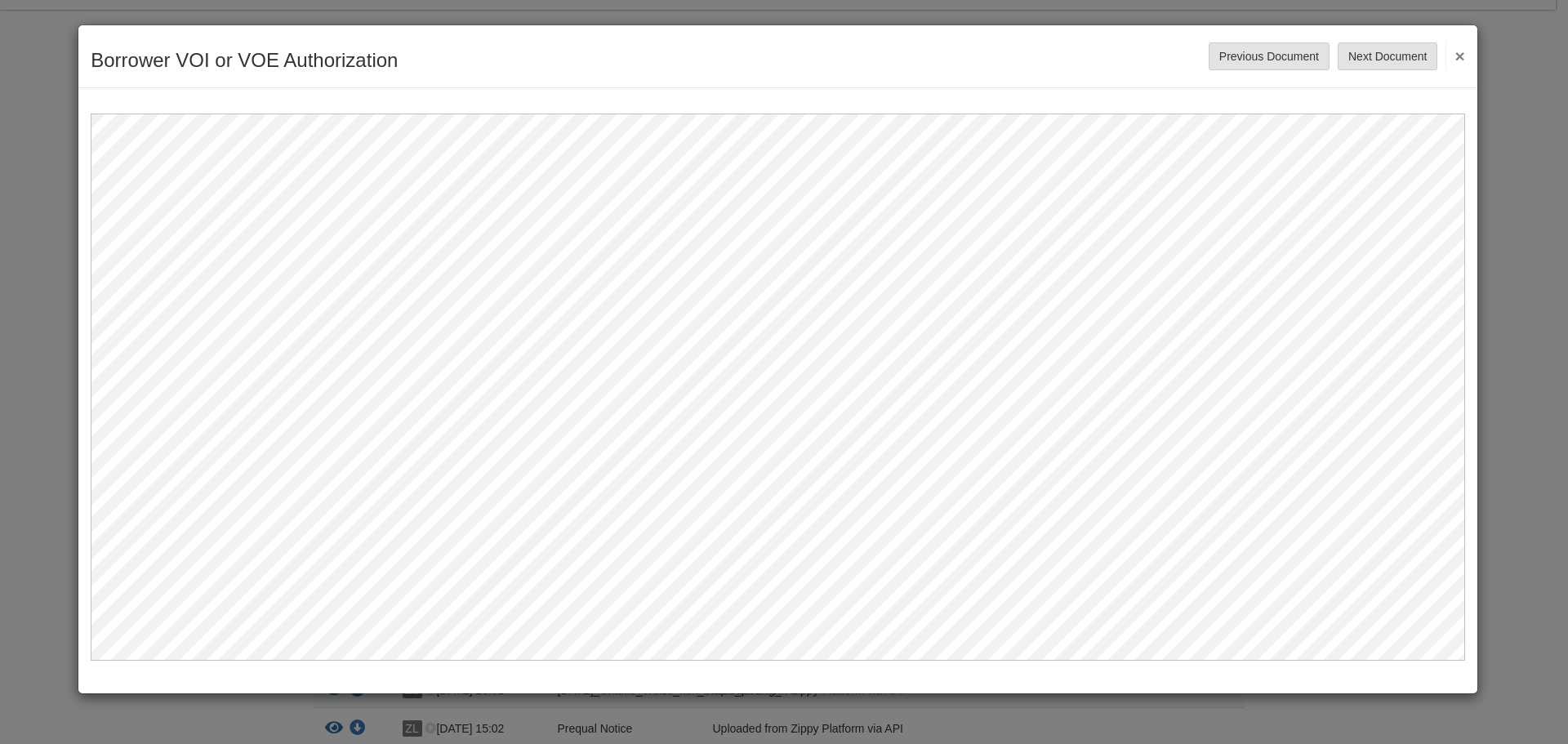
click at [1456, 57] on button "×" at bounding box center [1454, 56] width 19 height 30
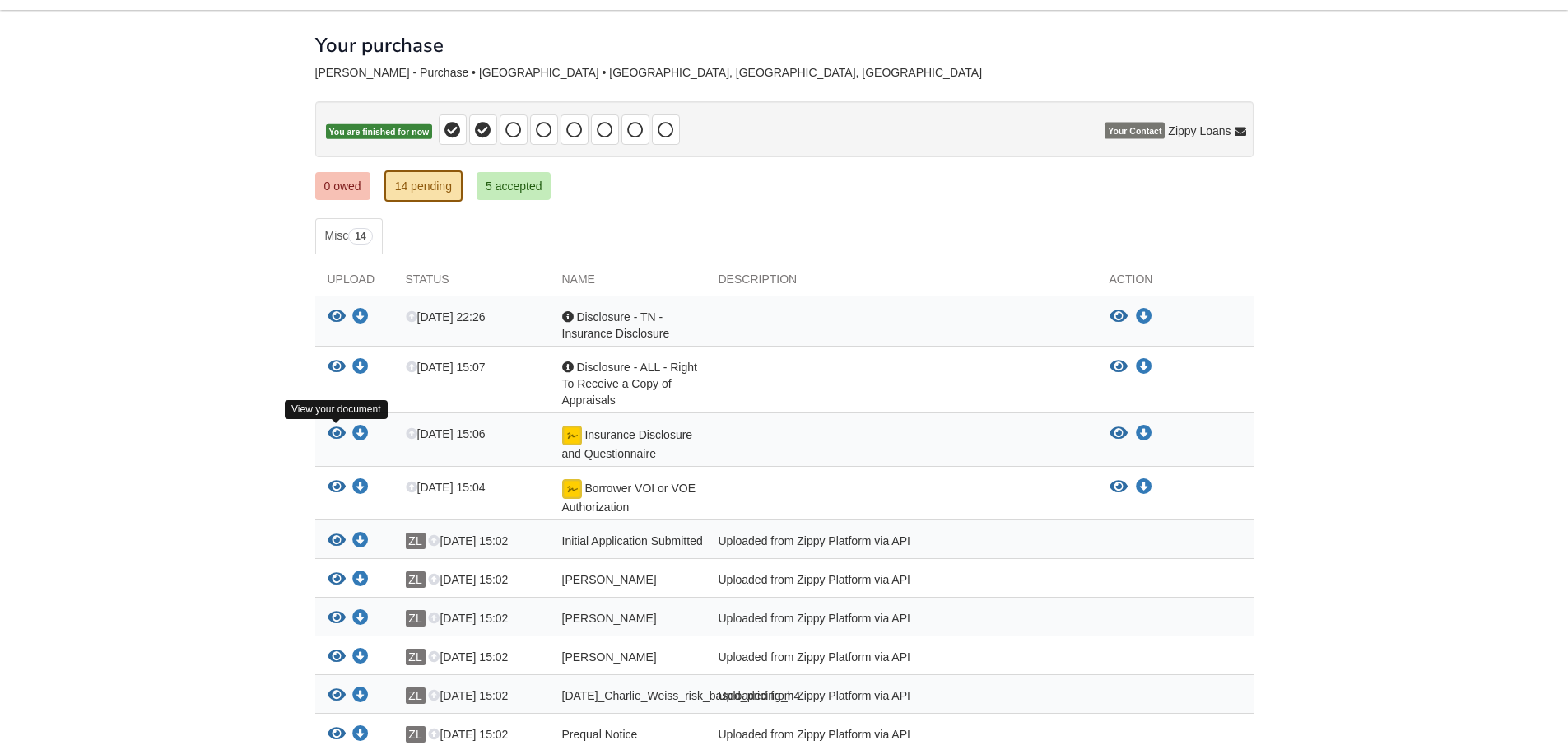
click at [331, 437] on icon "View Insurance Disclosure and Questionnaire" at bounding box center [337, 434] width 18 height 17
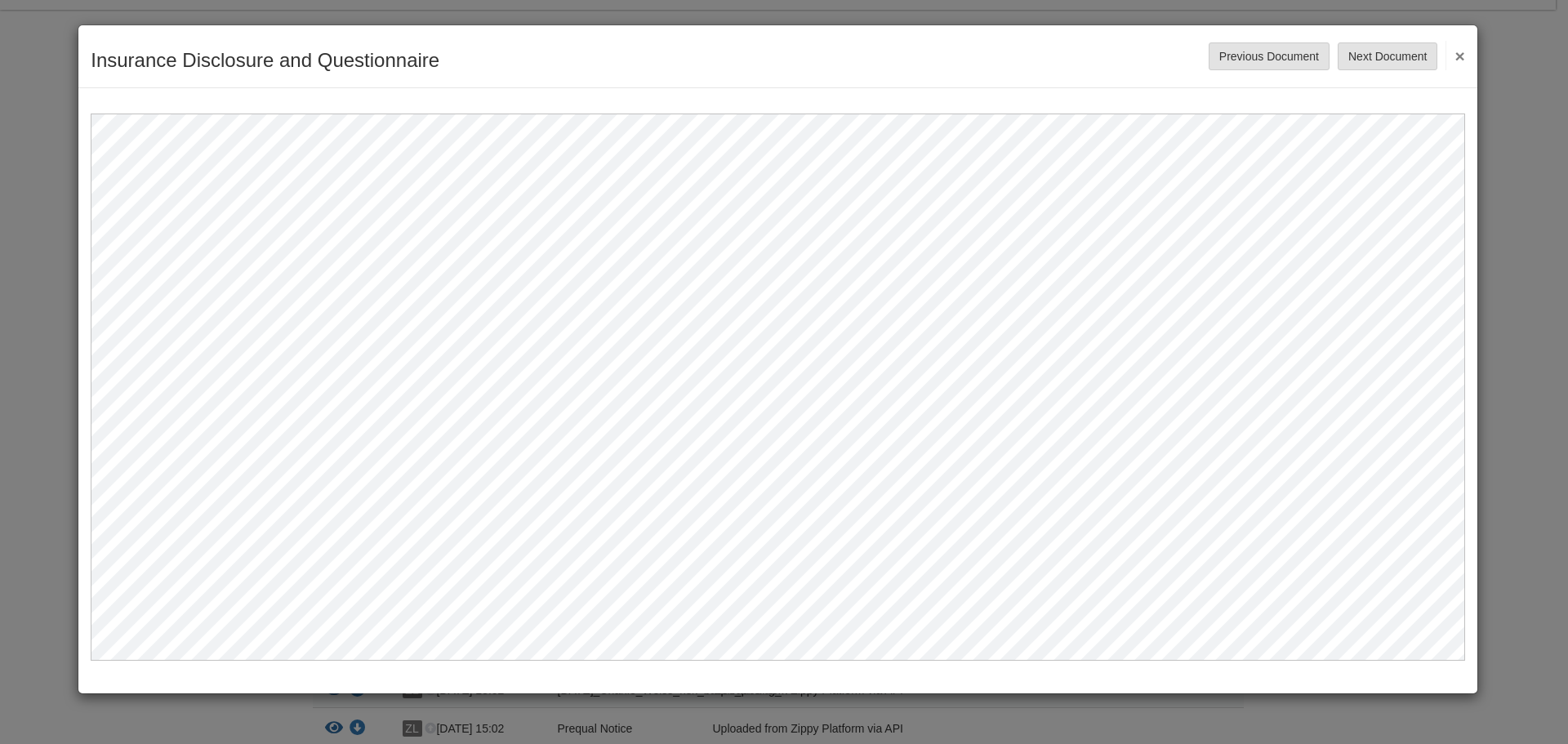
click at [1455, 54] on button "×" at bounding box center [1454, 56] width 19 height 30
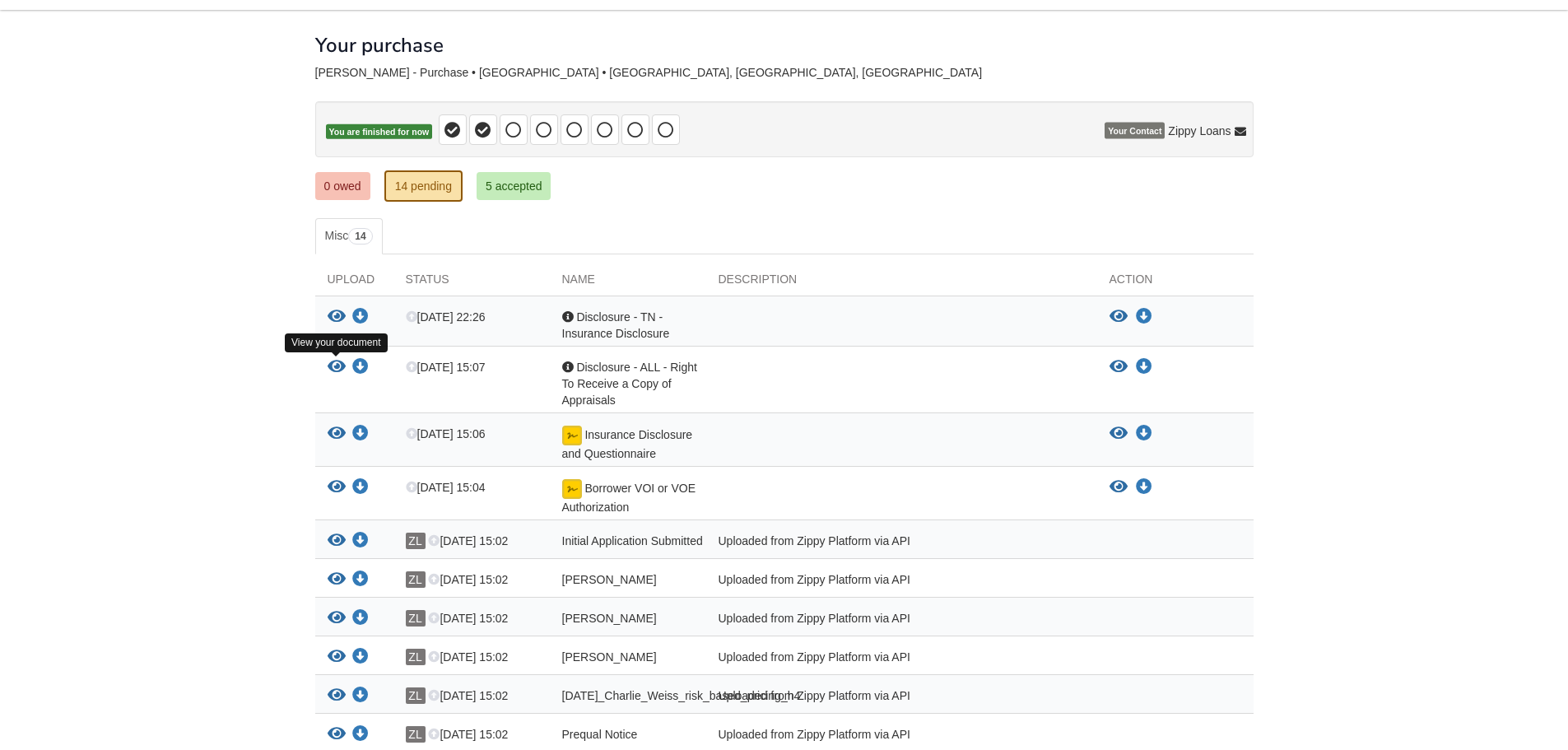
click at [332, 368] on icon "View Disclosure - ALL - Right To Receive a Copy of Appraisals" at bounding box center [337, 368] width 18 height 17
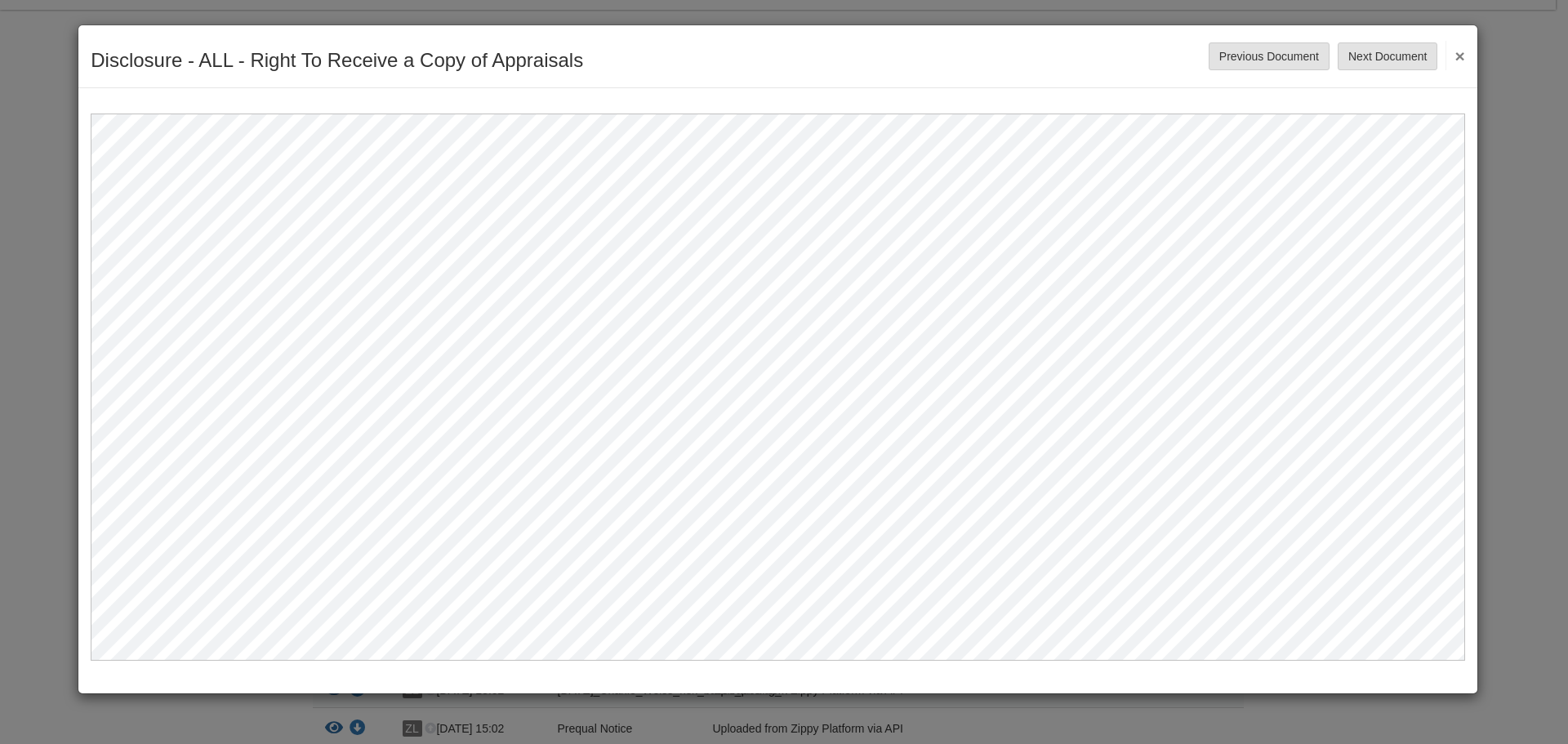
click at [1455, 52] on button "×" at bounding box center [1454, 56] width 19 height 30
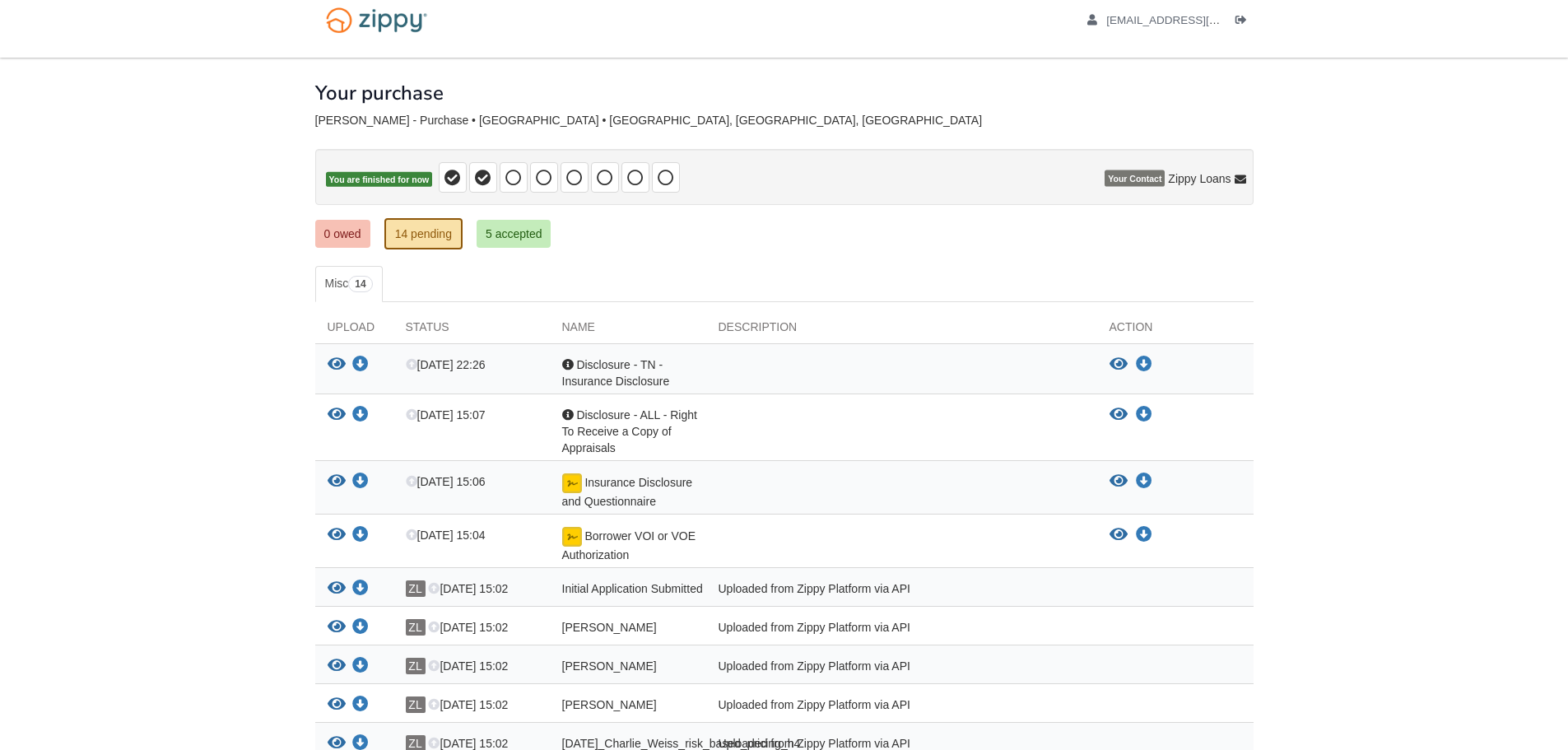
scroll to position [0, 0]
